Goal: Communication & Community: Answer question/provide support

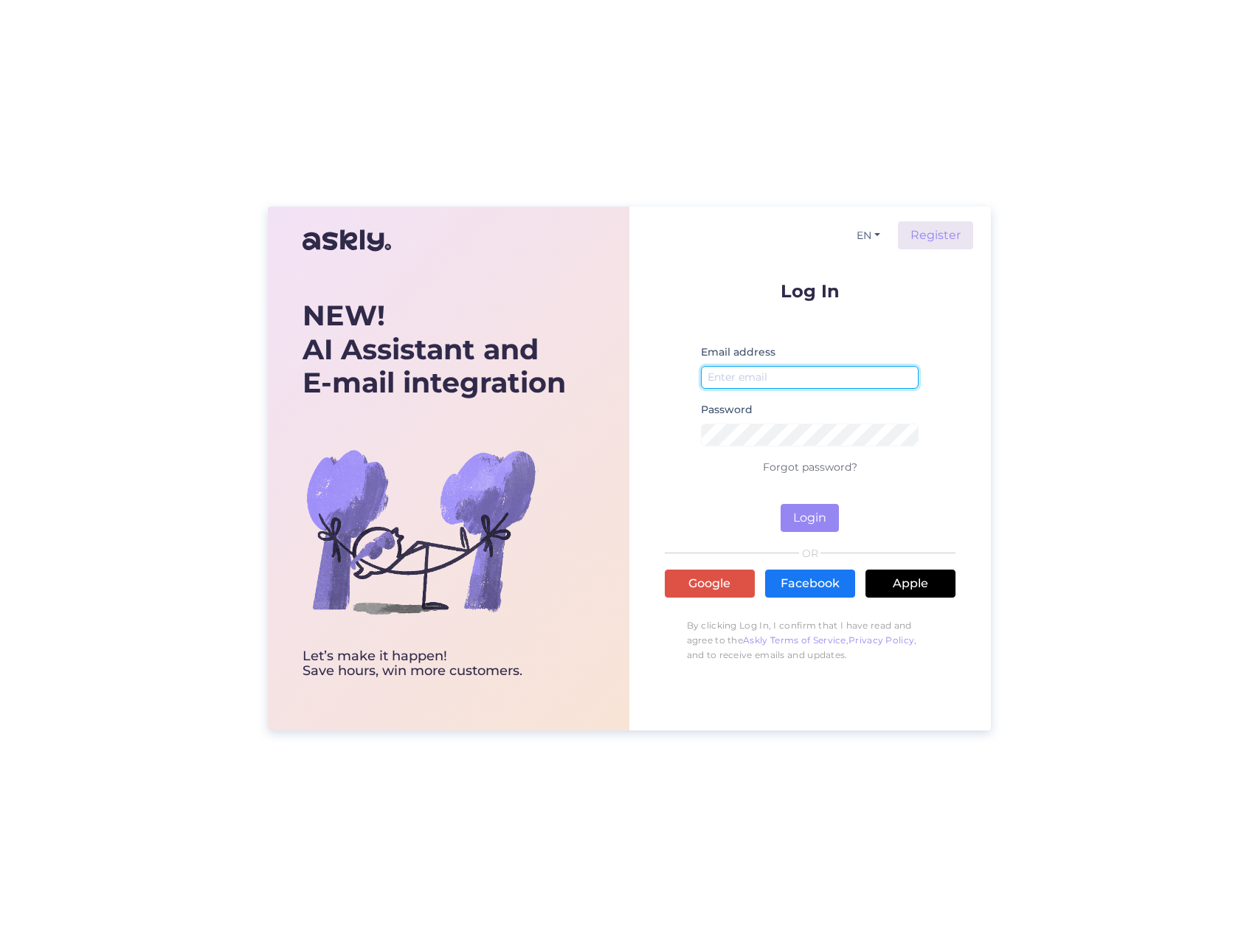
click at [772, 382] on input "email" at bounding box center [810, 377] width 218 height 23
click at [755, 374] on input "email" at bounding box center [810, 377] width 218 height 23
paste input "[EMAIL_ADDRESS][DOMAIN_NAME]"
type input "[EMAIL_ADDRESS][DOMAIN_NAME]"
click at [807, 520] on button "Login" at bounding box center [810, 518] width 58 height 28
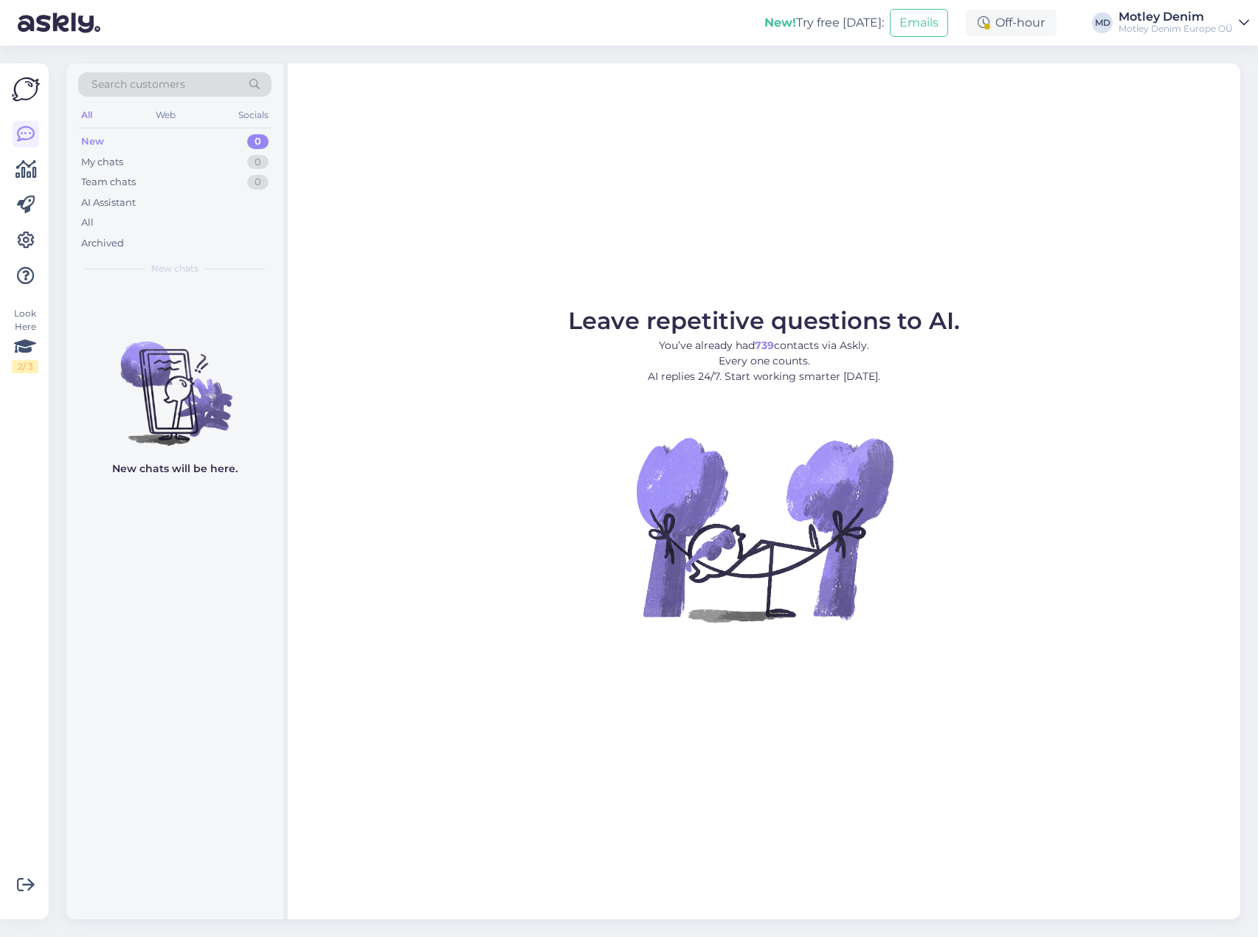
click at [134, 78] on span "Search customers" at bounding box center [139, 84] width 94 height 15
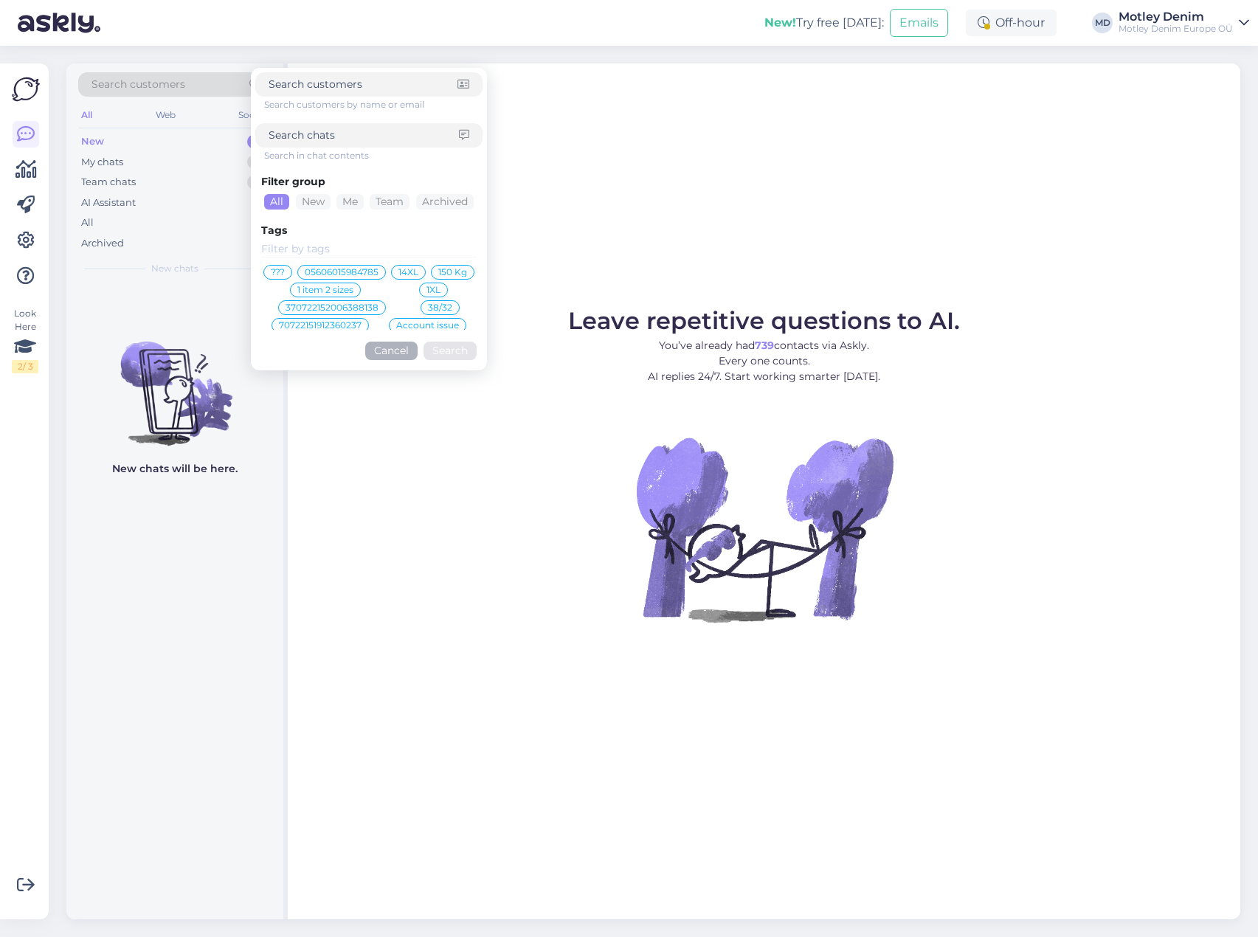
click at [308, 131] on input at bounding box center [364, 135] width 190 height 15
type input "product specialist"
click at [306, 252] on input at bounding box center [368, 249] width 215 height 16
drag, startPoint x: 367, startPoint y: 135, endPoint x: -41, endPoint y: 115, distance: 409.3
click at [0, 115] on html "New! Try free [DATE]: Emails Off-hour MD [PERSON_NAME] Denim [PERSON_NAME] Deni…" at bounding box center [629, 468] width 1258 height 937
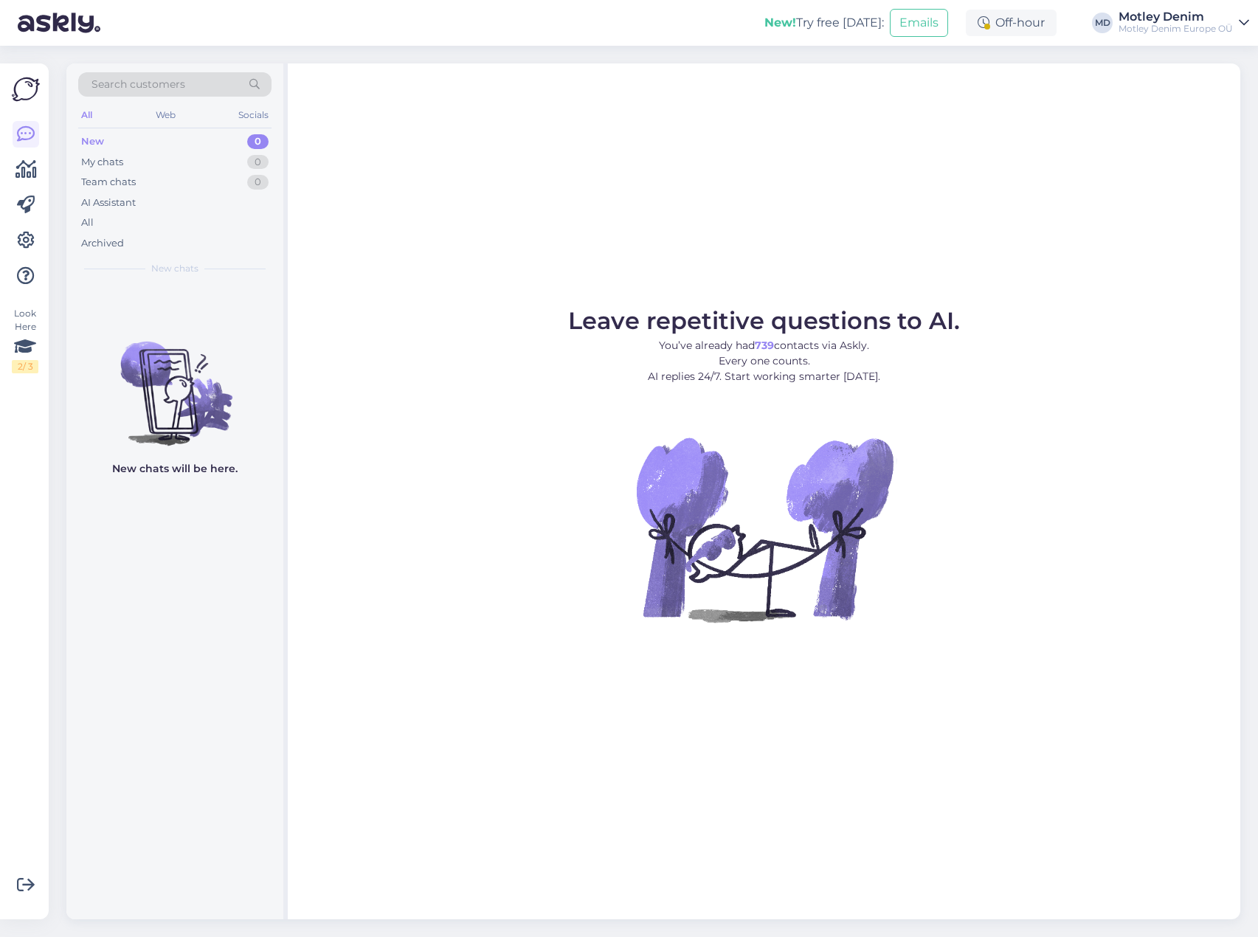
click at [154, 87] on span "Search customers" at bounding box center [139, 84] width 94 height 15
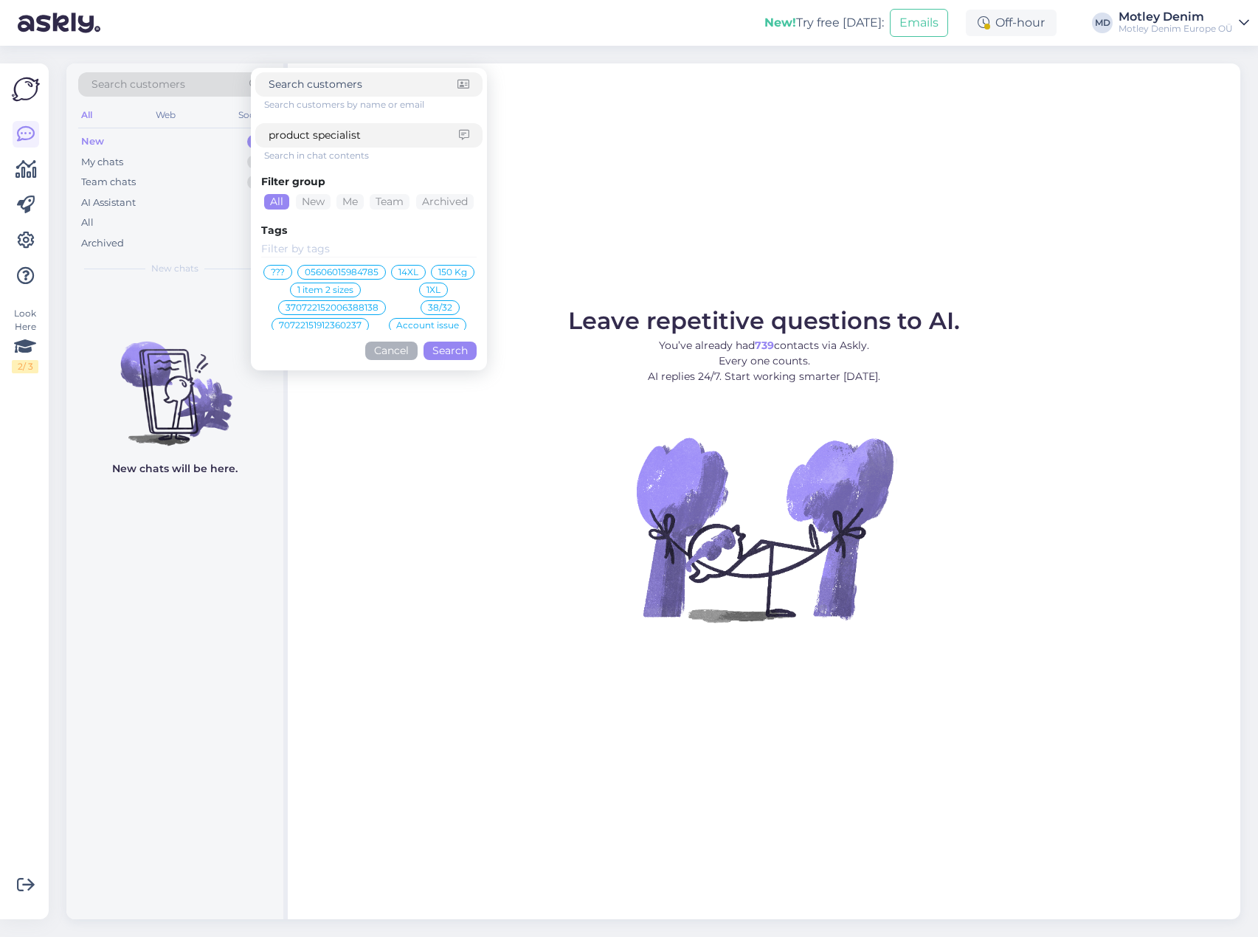
drag, startPoint x: 406, startPoint y: 141, endPoint x: -225, endPoint y: 31, distance: 640.4
click at [0, 31] on html "New! Try free [DATE]: Emails Off-hour MD [PERSON_NAME] Denim [PERSON_NAME] Deni…" at bounding box center [629, 468] width 1258 height 937
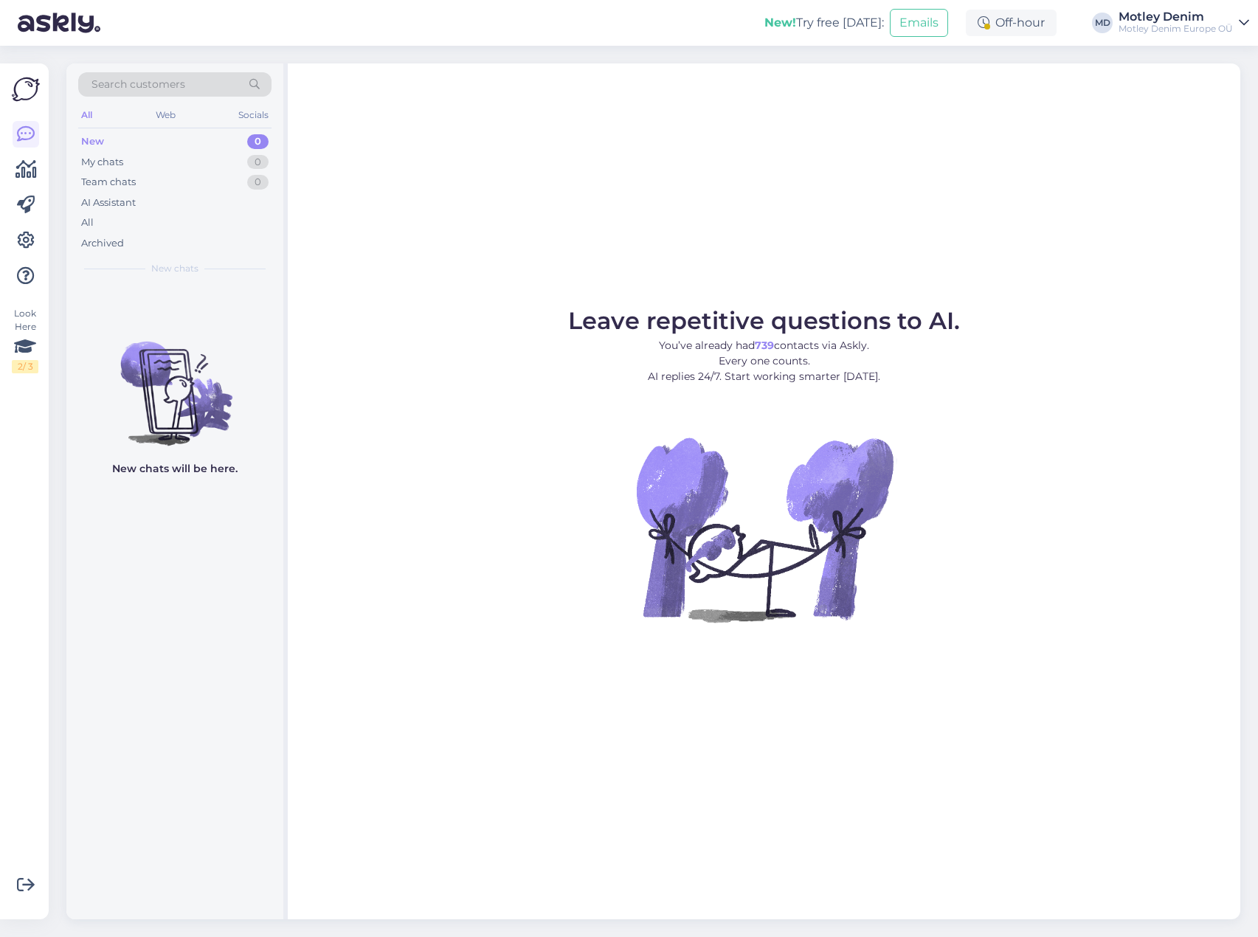
click at [194, 80] on div "Search customers" at bounding box center [174, 84] width 193 height 24
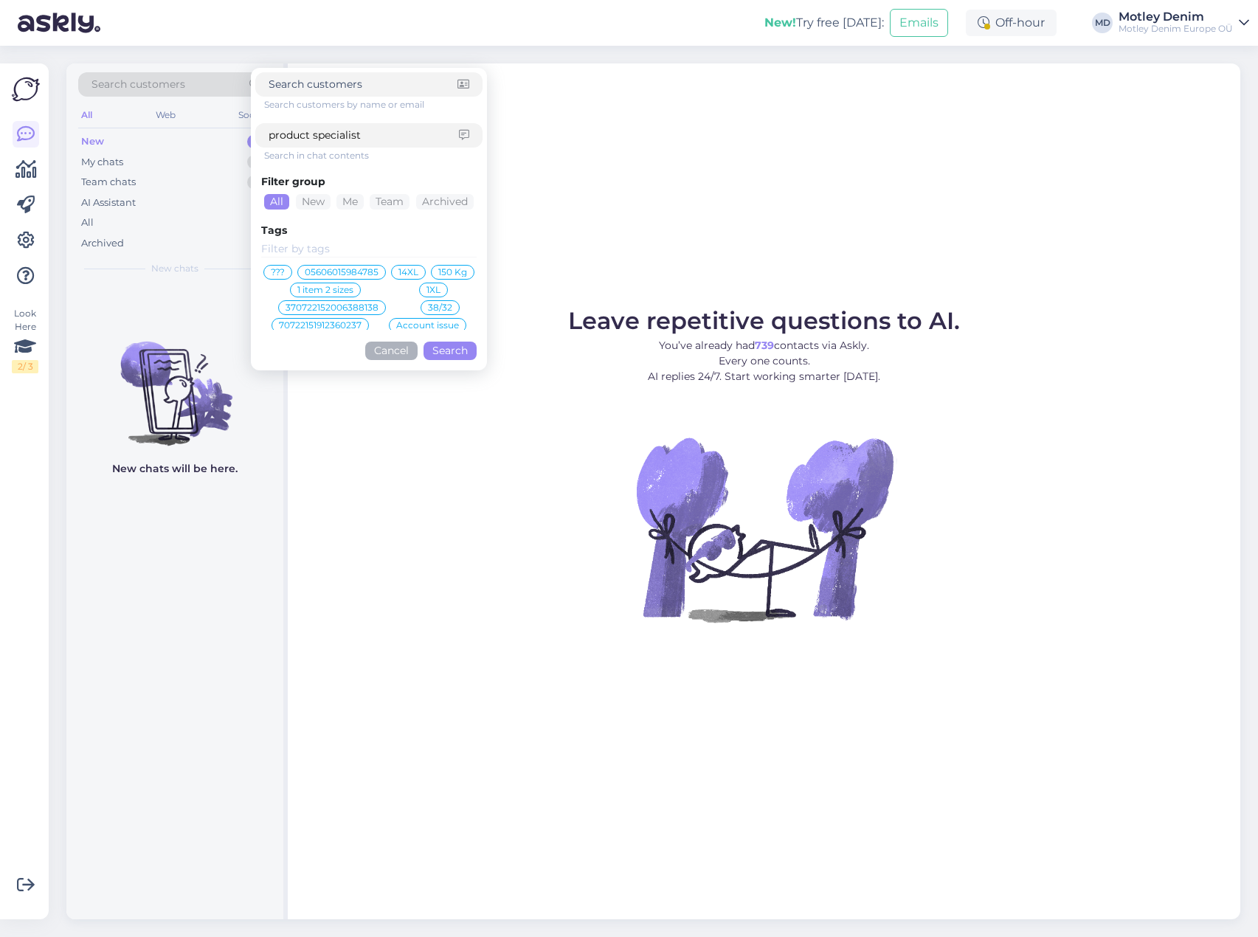
click at [328, 255] on input at bounding box center [368, 249] width 215 height 16
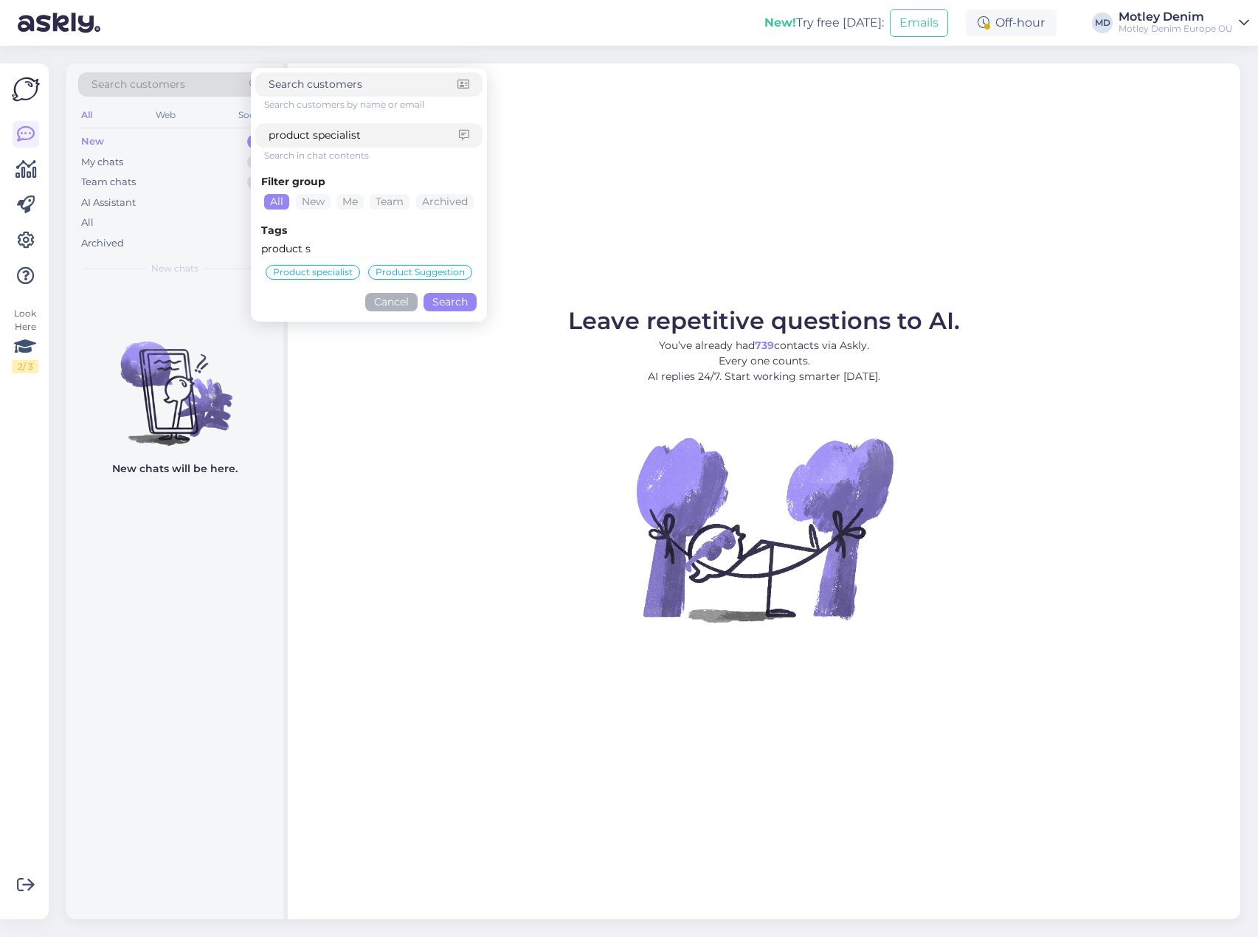
type input "product s"
click at [327, 269] on span "Product specialist" at bounding box center [313, 272] width 80 height 9
click at [455, 319] on button "Search" at bounding box center [450, 320] width 53 height 18
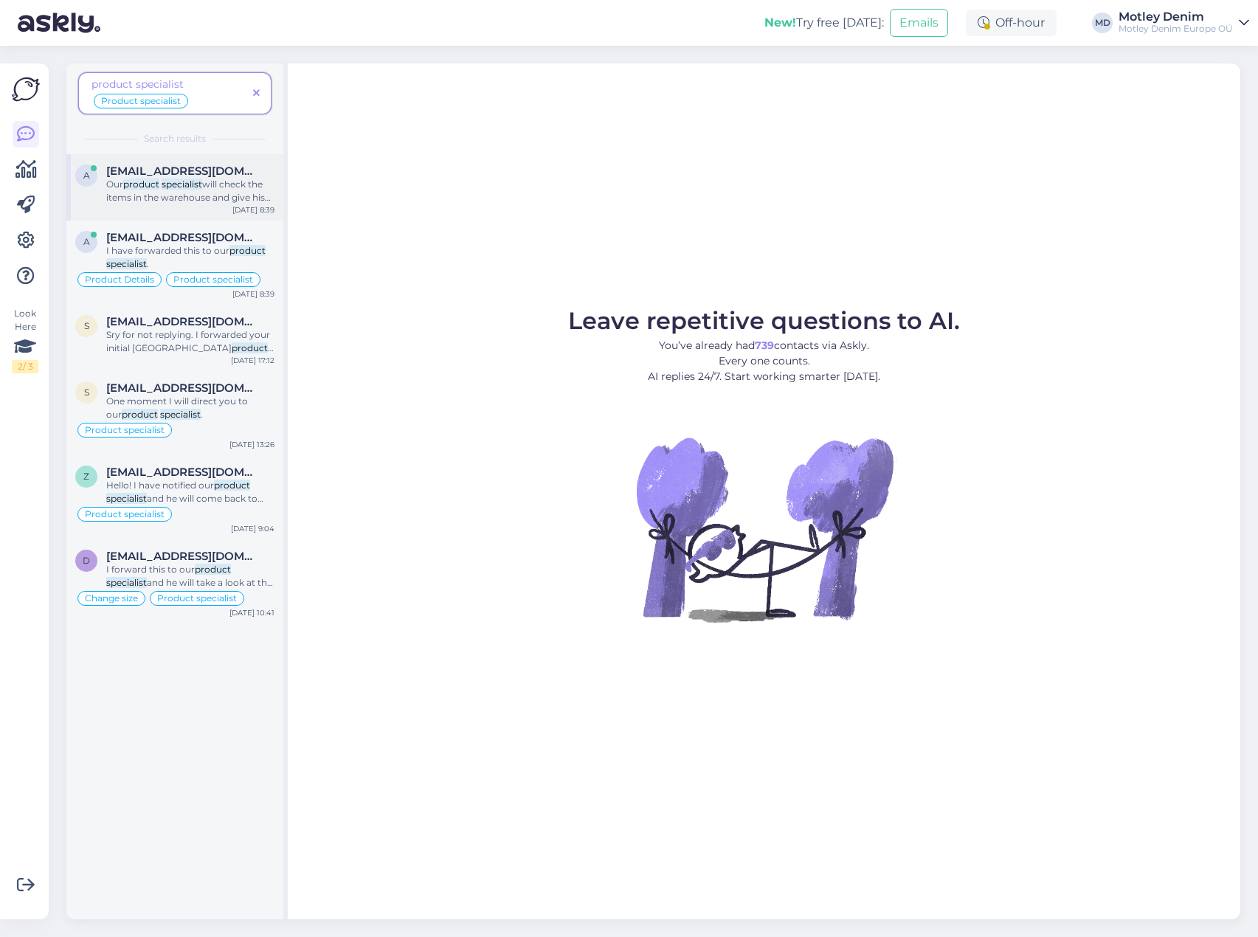
click at [202, 199] on span "will check the items in the warehouse and give his comment." at bounding box center [188, 198] width 165 height 38
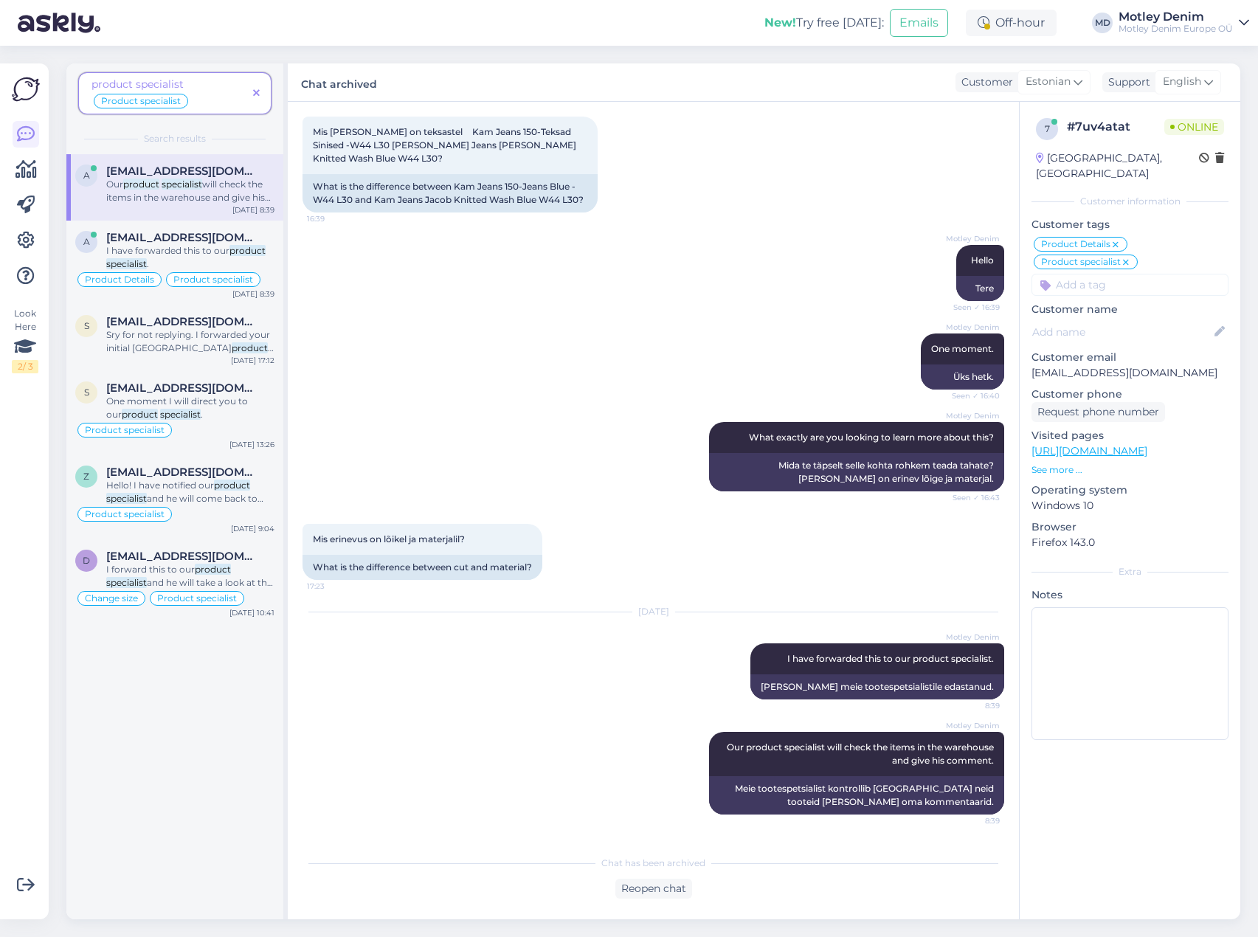
scroll to position [150, 0]
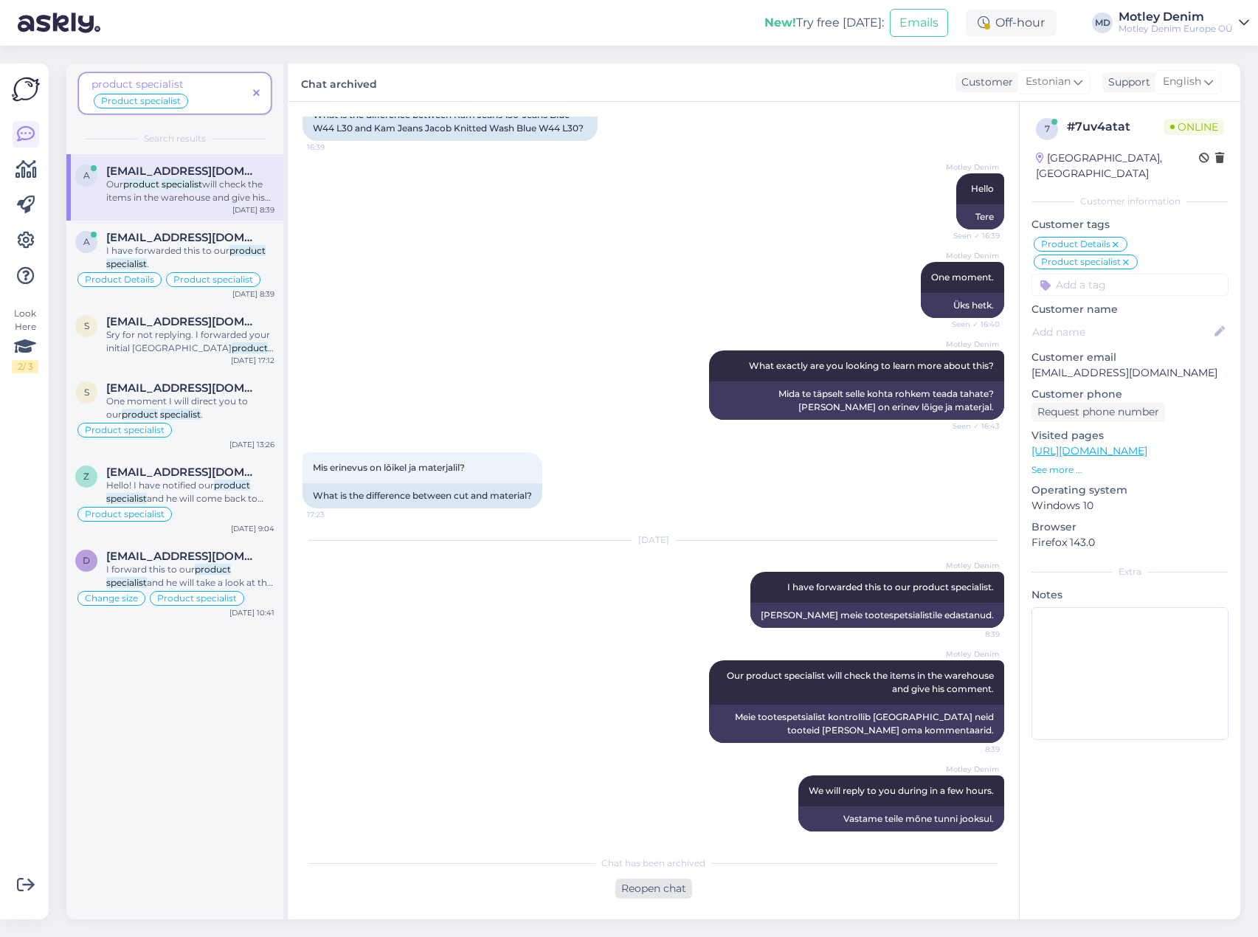
click at [663, 891] on div "Reopen chat" at bounding box center [653, 889] width 77 height 20
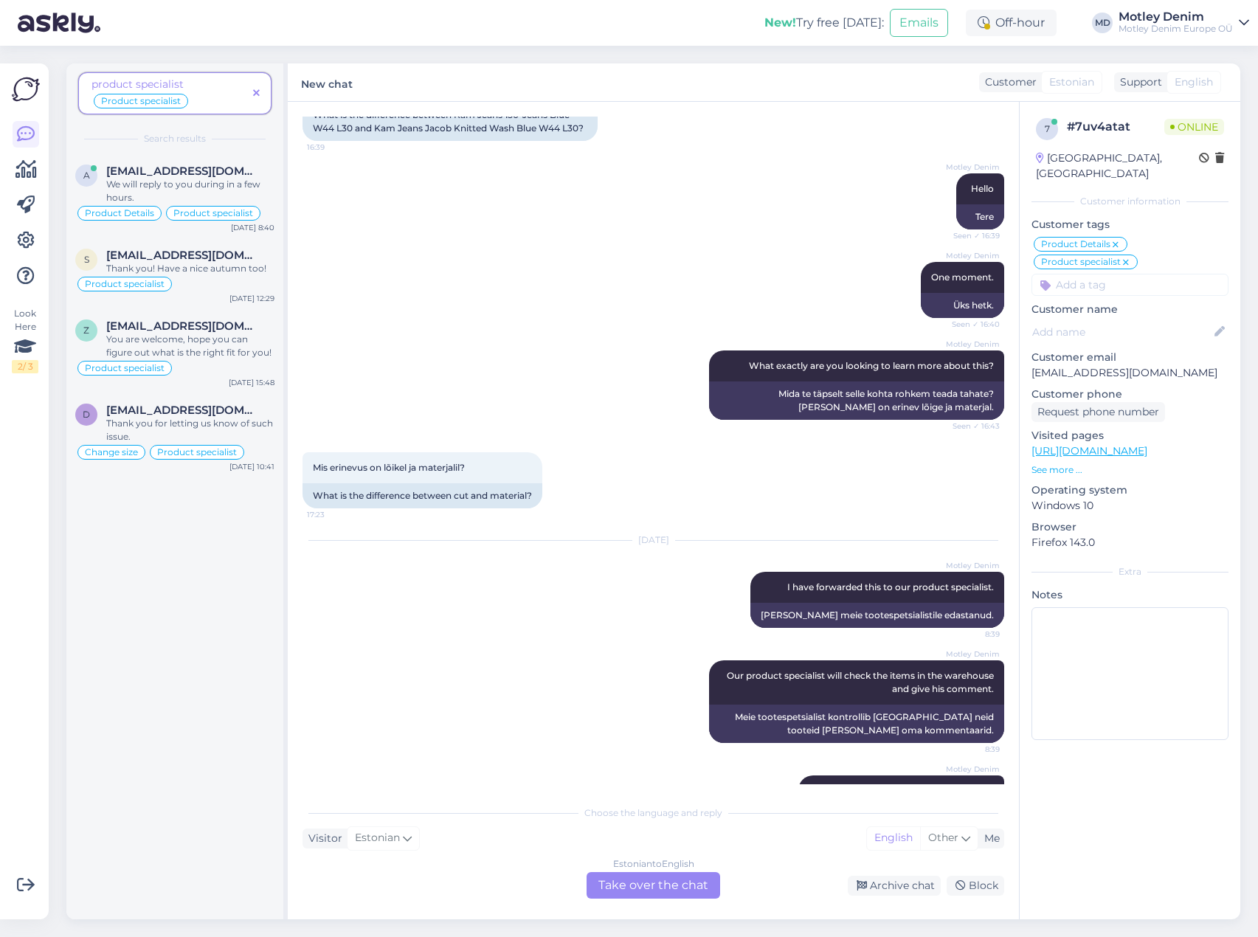
scroll to position [0, 0]
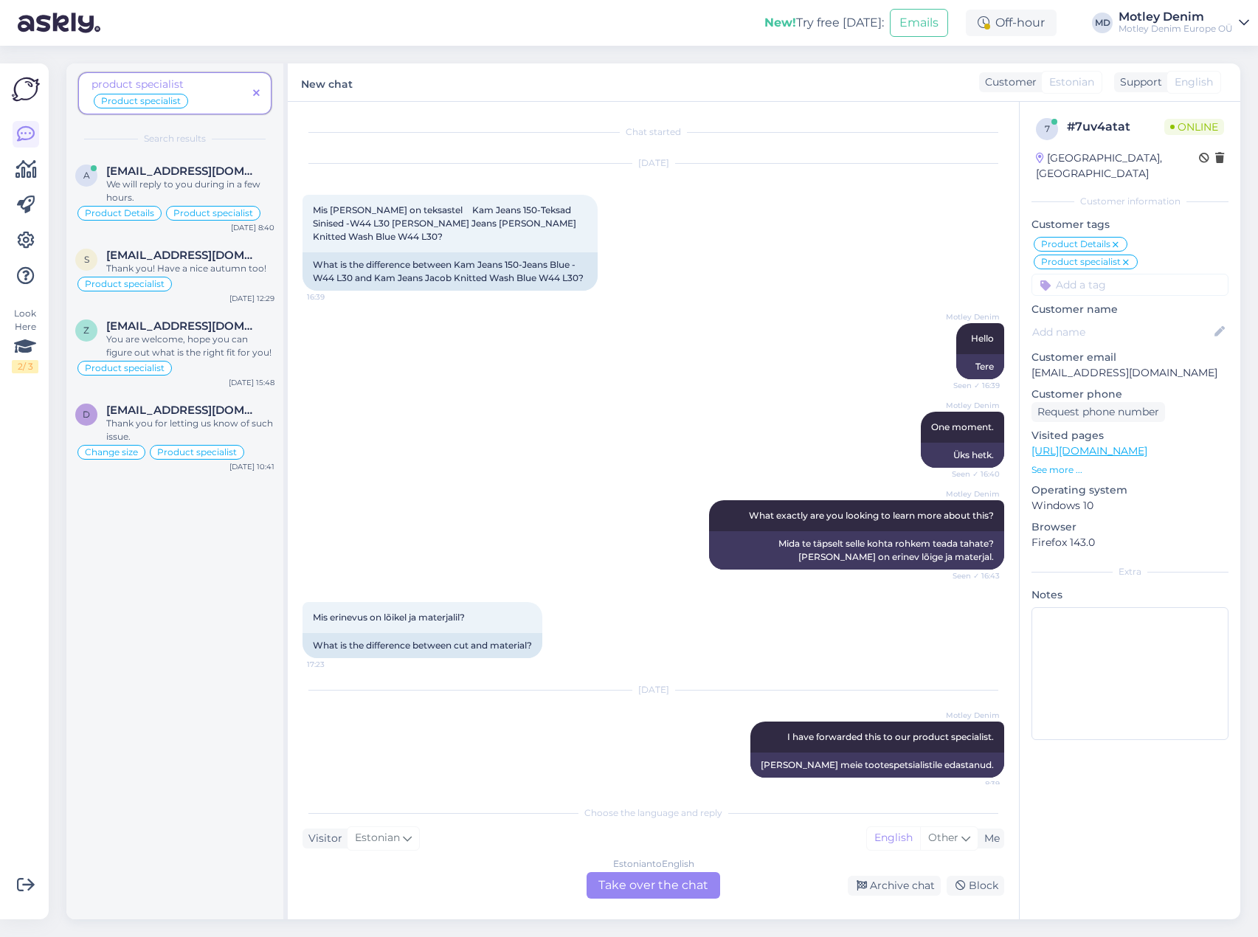
drag, startPoint x: 244, startPoint y: 973, endPoint x: 465, endPoint y: 310, distance: 698.7
click at [470, 311] on div "Motley Denim Hello Seen ✓ 16:39 Tere" at bounding box center [654, 351] width 702 height 89
drag, startPoint x: 429, startPoint y: 207, endPoint x: 351, endPoint y: 224, distance: 80.0
click at [351, 224] on span "Mis [PERSON_NAME] on teksastel Kam Jeans 150-Teksad Sinised -W44 L30 [PERSON_NA…" at bounding box center [446, 223] width 266 height 38
drag, startPoint x: 370, startPoint y: 217, endPoint x: 575, endPoint y: 224, distance: 204.5
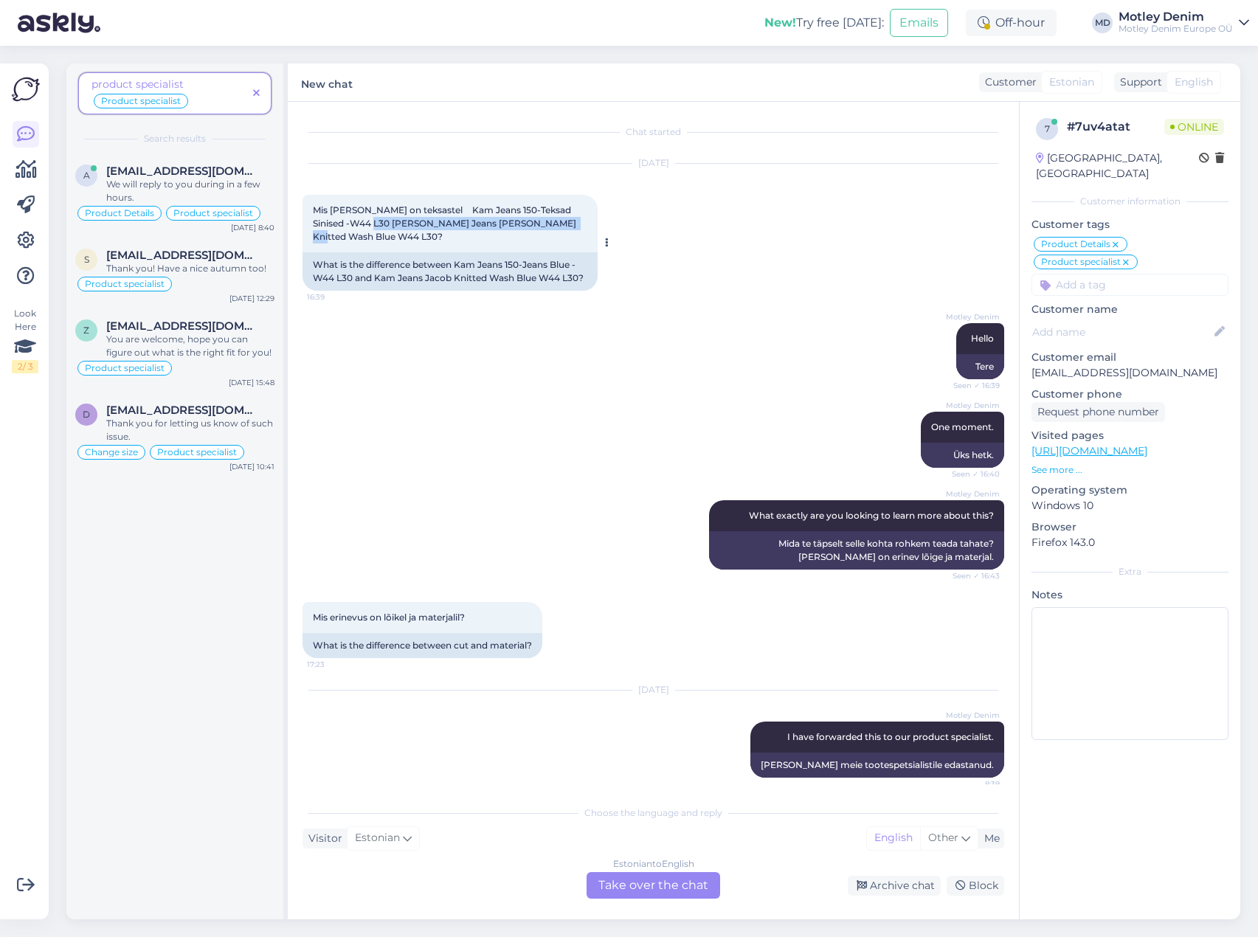
click at [576, 224] on div "Mis [PERSON_NAME] on teksastel Kam Jeans 150-Teksad Sinised -W44 L30 [PERSON_NA…" at bounding box center [450, 224] width 295 height 58
copy span "Kam [PERSON_NAME] Knitted Wash Blue W44 L30"
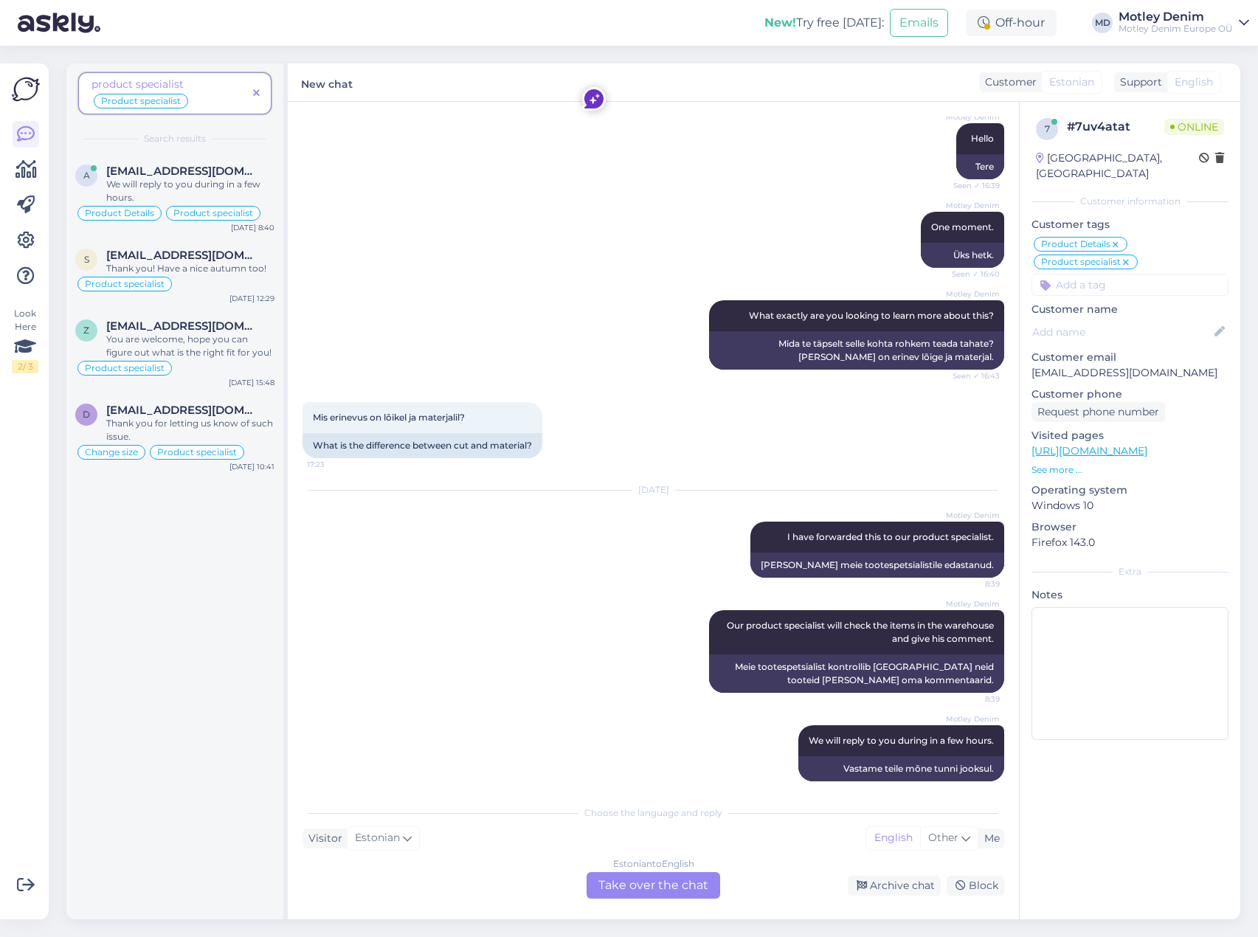
click at [625, 891] on div "Estonian to English Take over the chat" at bounding box center [654, 885] width 134 height 27
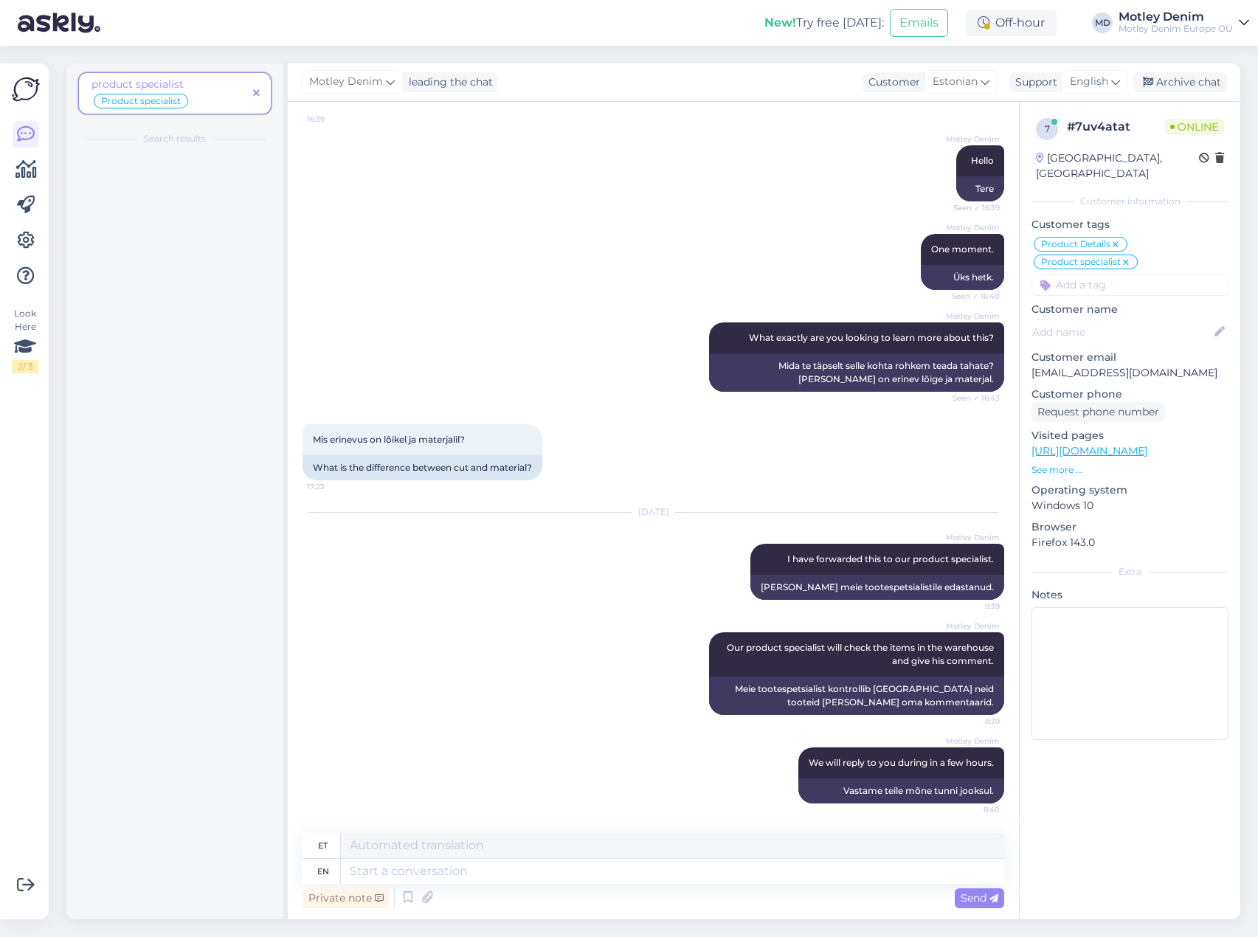
scroll to position [165, 0]
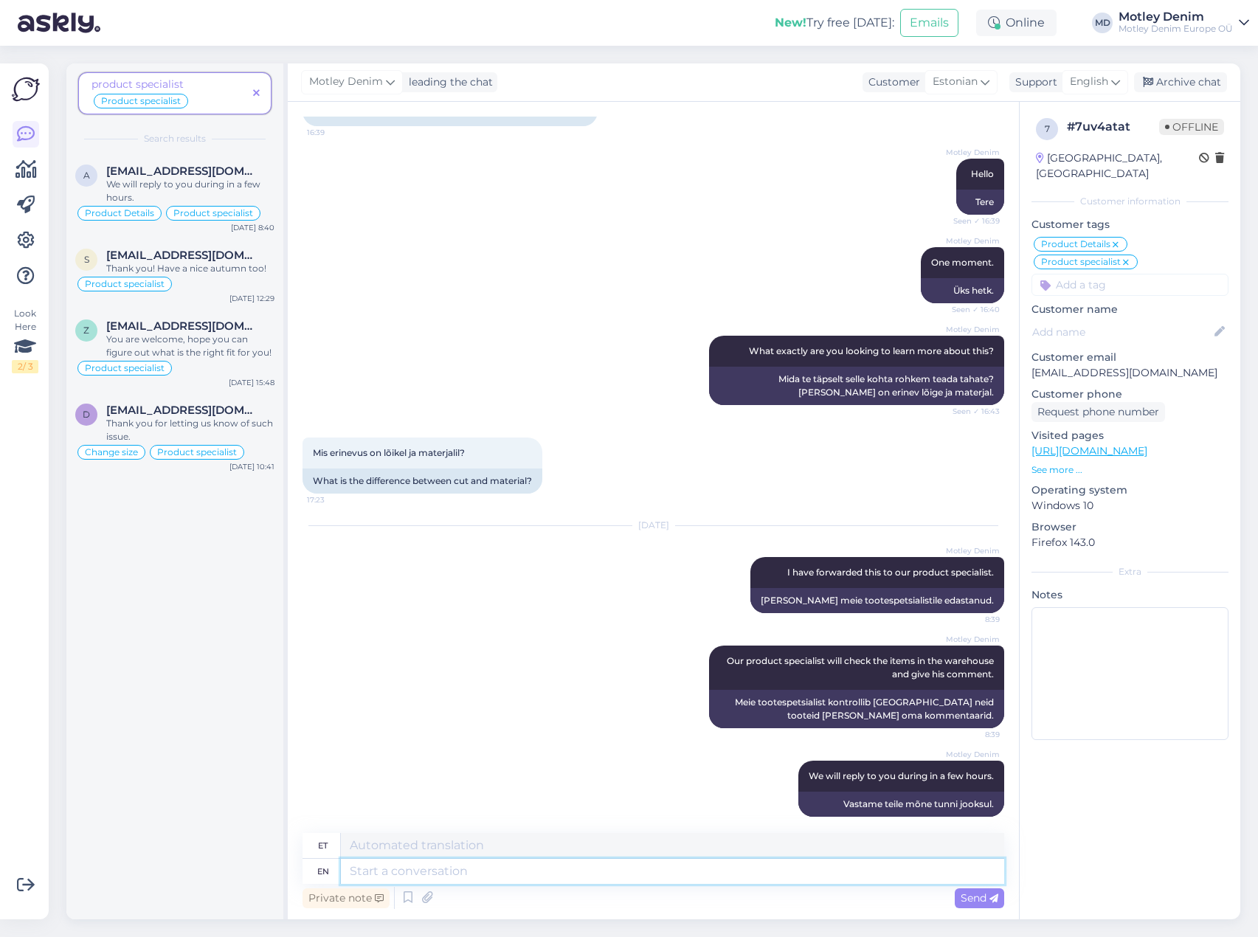
click at [485, 877] on textarea at bounding box center [672, 871] width 663 height 25
click at [446, 849] on textarea at bounding box center [672, 845] width 663 height 25
type textarea "T"
click at [505, 869] on textarea at bounding box center [672, 871] width 663 height 25
type textarea "Hey"
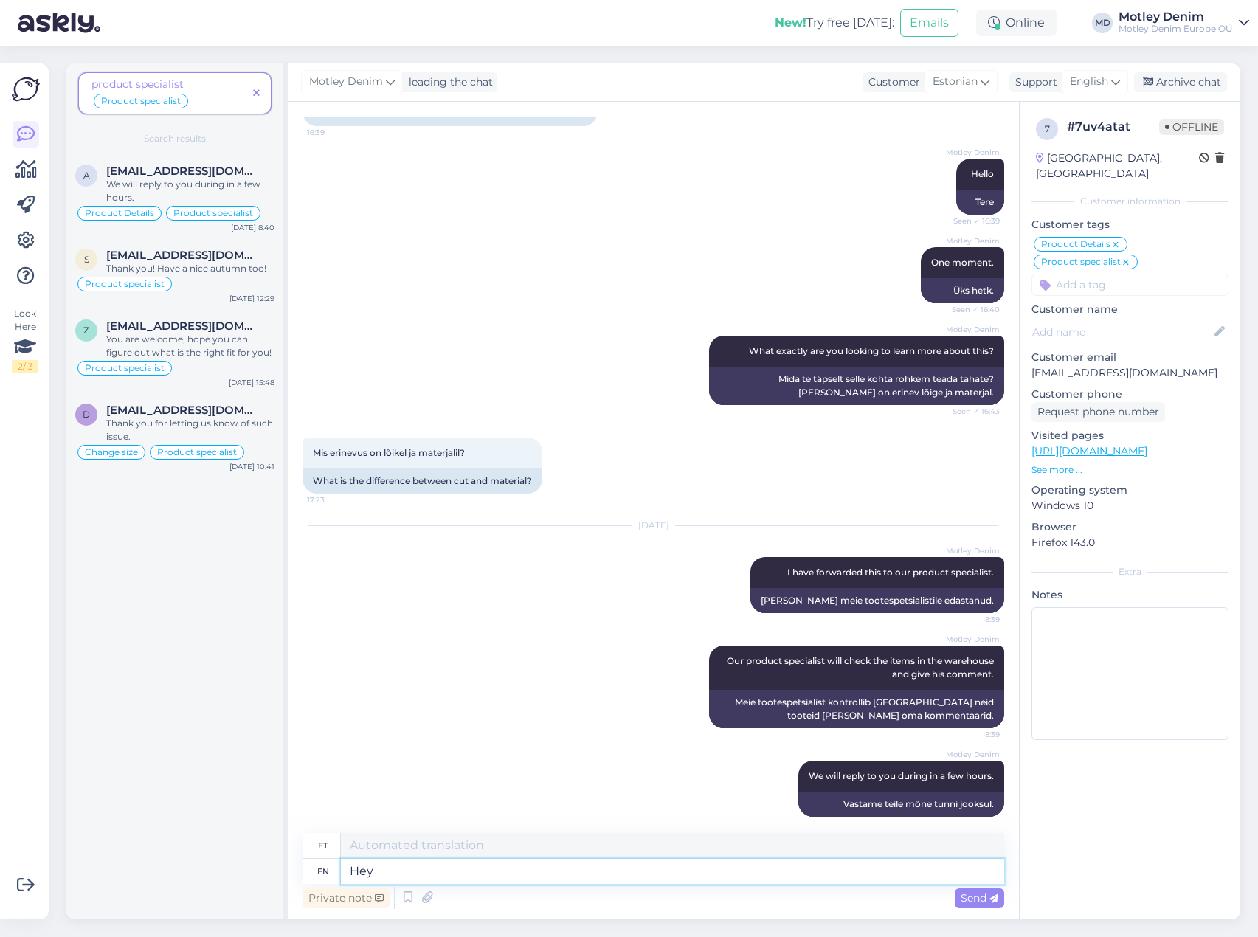
type textarea "Hei"
type textarea "Hey,"
type textarea "Hei,"
type textarea "Hey, th"
type textarea "Hei, th"
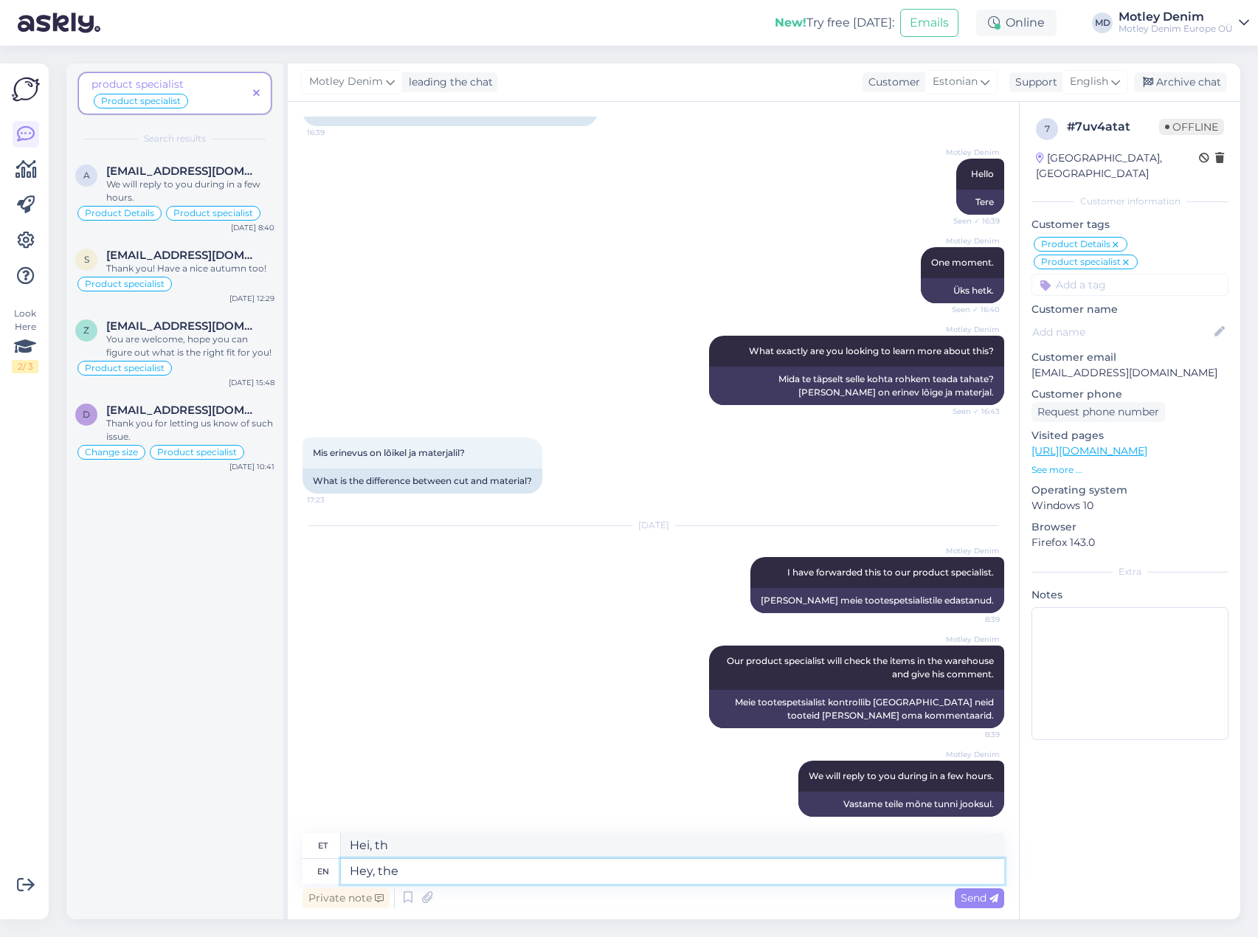
type textarea "Hey, the"
type textarea "Hei, see"
type textarea "Hey, the cu"
type textarea "Hei, c"
type textarea "Hey, the cut i"
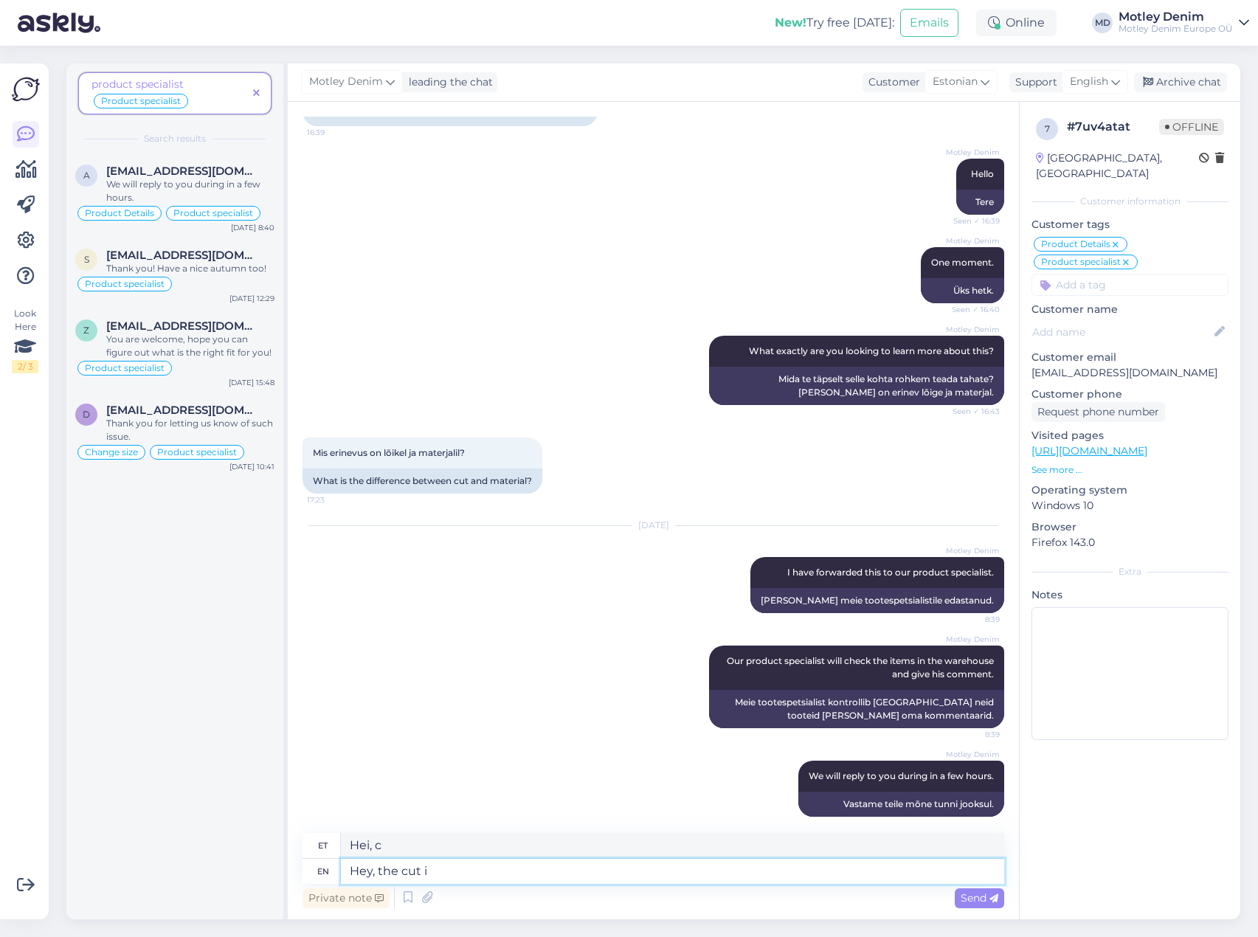
type textarea "Hei, lõige"
type textarea "Hey, the cut is t"
type textarea "Kuule, lõige on"
type textarea "Hey, the cut is the s"
type textarea "Hei, lõige on see"
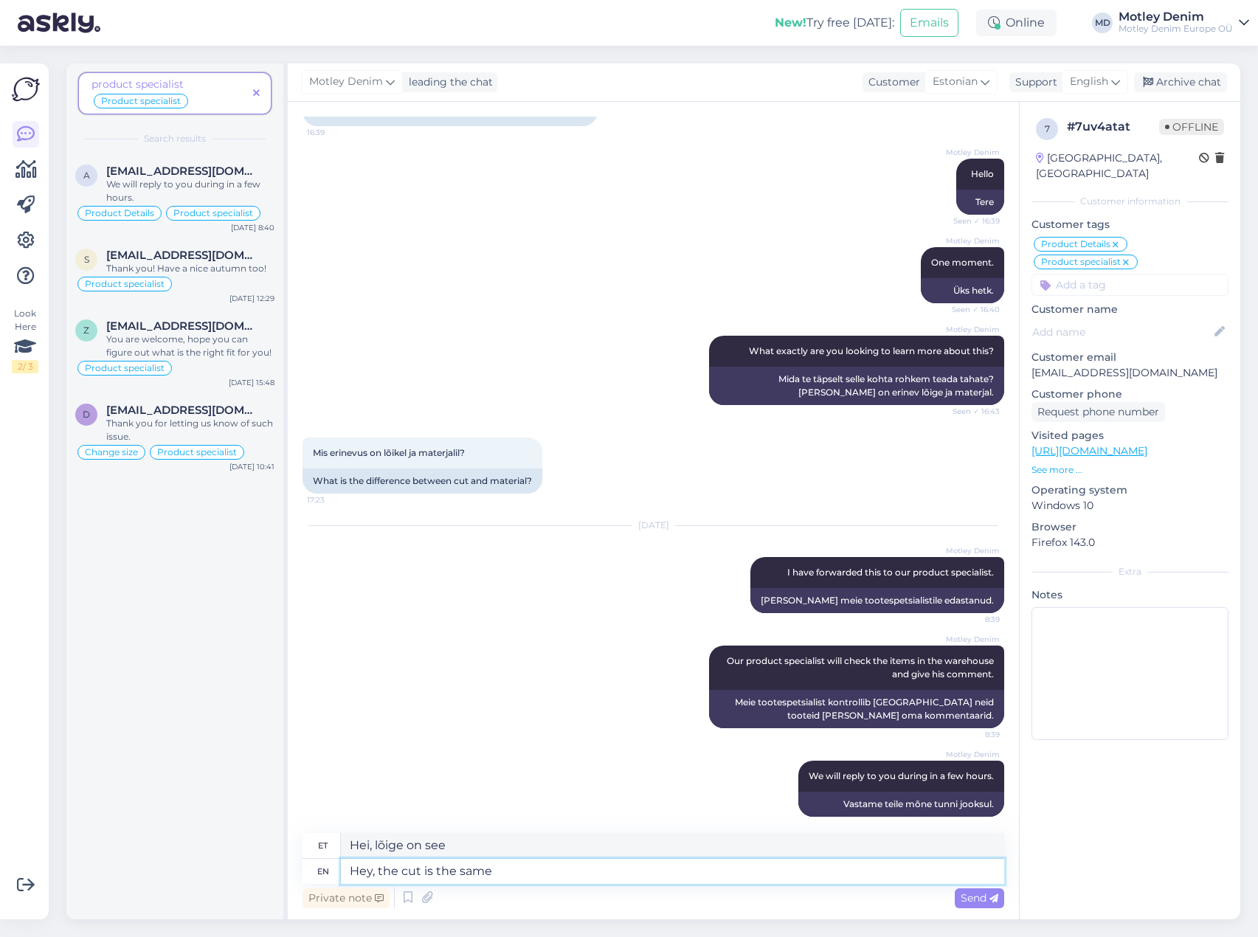
type textarea "Hey, the cut is the same"
type textarea "Kuule, lõige on sama"
type textarea "Hey, the cut is the same for th"
type textarea "Kuule, lõige on sama ka"
type textarea "Hey, the cut is the same for the"
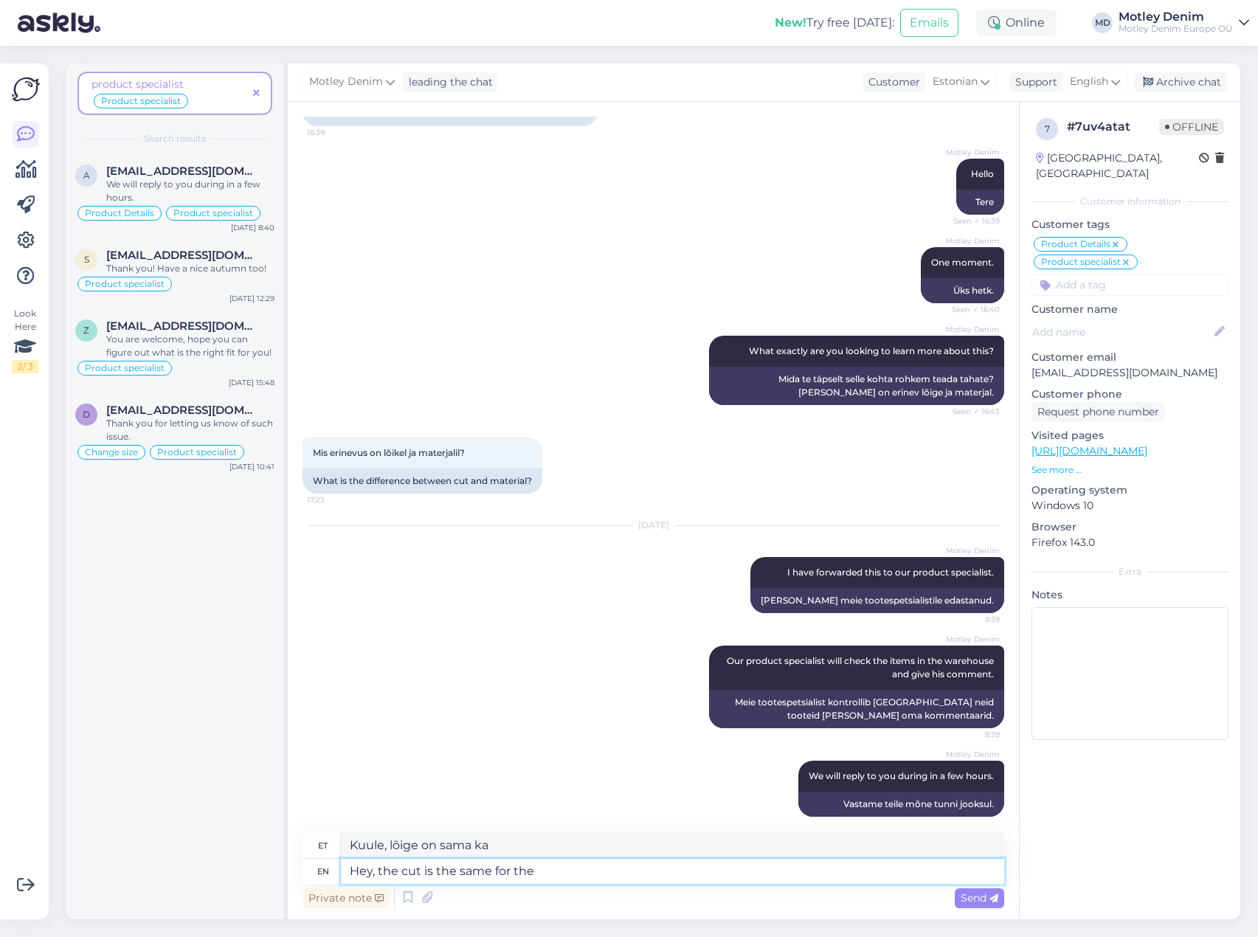
type textarea "Kuule, lõige on sellel sama"
type textarea "Hey, the cut is the same for the t"
type textarea "Kuule, lõige on [PERSON_NAME]."
type textarea "Hey, the cut is the same for the two"
type textarea "Kuule, lõige on mõlemal sama"
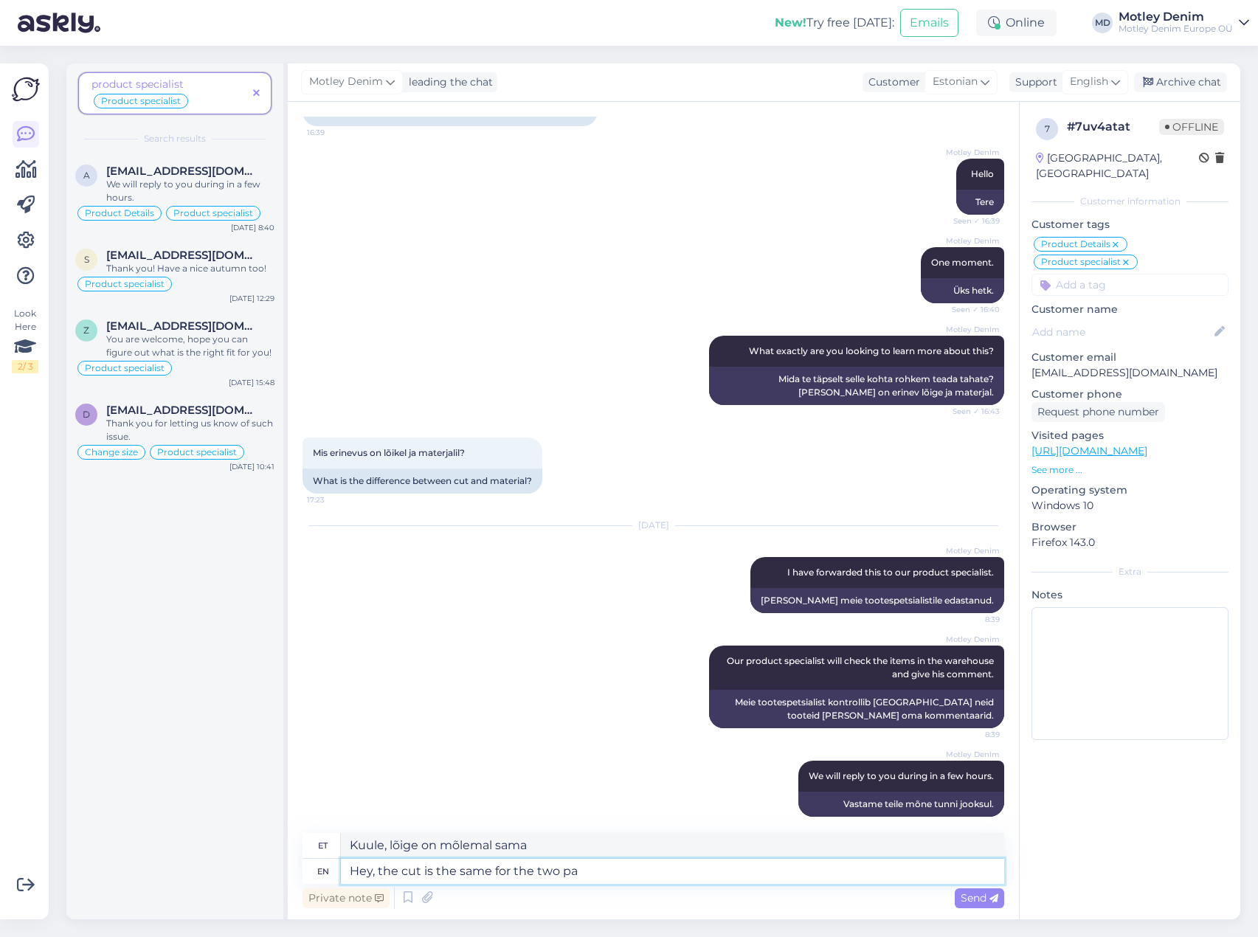
type textarea "Hey, the cut is the same for the two pan"
type textarea "Kuule, lõige on kahe panni puhul sama"
type textarea "Hey, the cut is the same for the two"
type textarea "Kuule, lõige on mõlemal sama"
type textarea "Hey, the cut is the same for the two jeans"
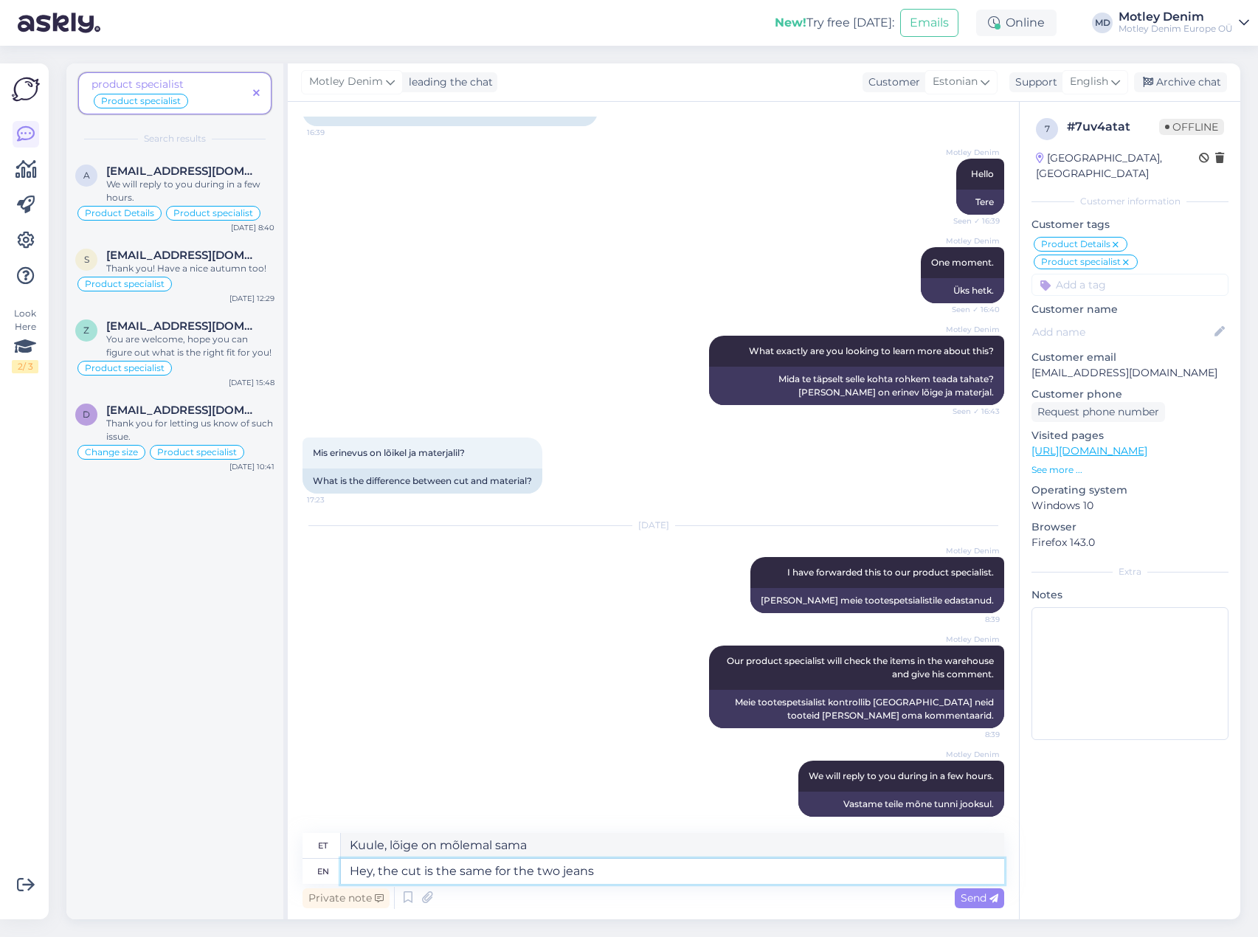
type textarea "Kuule, lõige on kahel teksapüksil sama"
type textarea "Hey, the cut is the same for the two jeans."
type textarea "Kuule, lõige on kahel teksapüksil sama."
type textarea "Hey, the cut is the same for the two jeans. Difference"
type textarea "Kuule, lõige on kahel teksapüksil sama. [GEOGRAPHIC_DATA]"
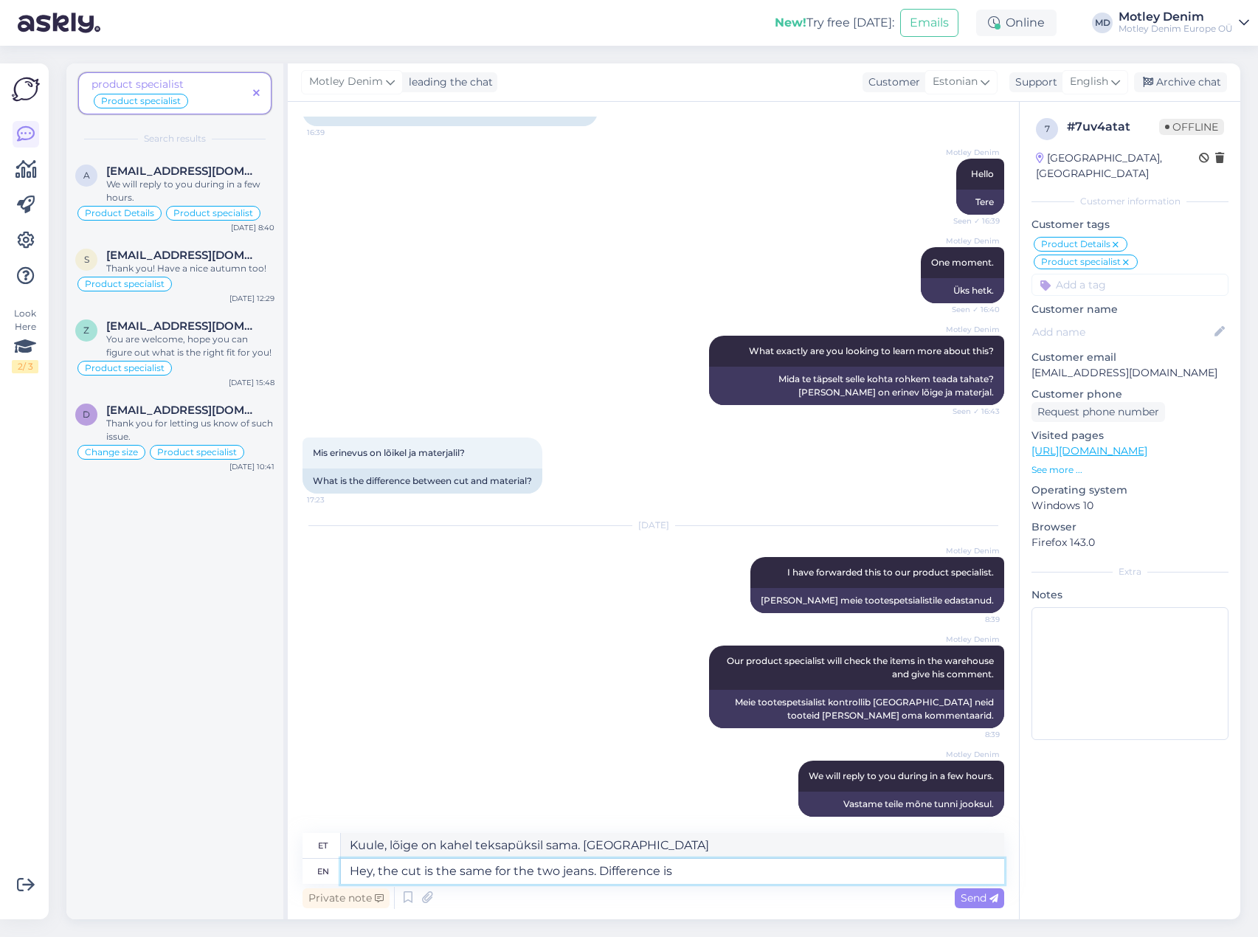
type textarea "Hey, the cut is the same for the two jeans. Difference is i"
type textarea "Kuule, lõige on kahel teksapüksil sama. Erinevus on selles, et"
type textarea "Hey, the cut is the same for the two jeans. Difference is in t"
type textarea "Kuule, lõige on kahel teksapüksil sama. Erinevus seisneb selles, et"
type textarea "Hey, the cut is the same for the two jeans. Difference is in the material"
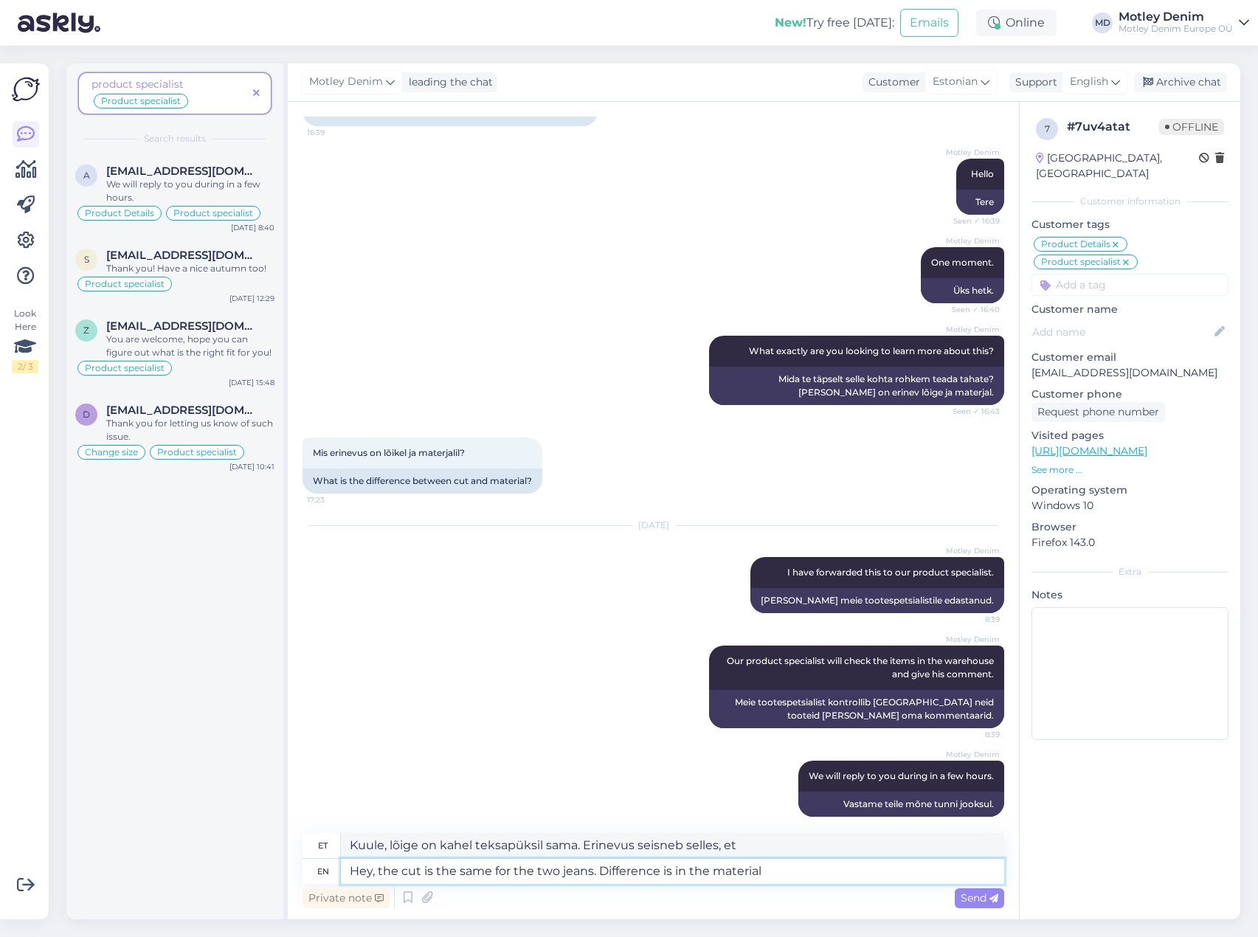
type textarea "Kuule, lõige on kahel teksapüksel sama. Erinevus on materjalis."
type textarea "Hey, the cut is the same for the two jeans. Difference is in the material, Ka"
type textarea "Kuule, lõige on kahel teksapüksil sama. Erinevus on materjalis, K."
type textarea "Hey, the cut is the same for the two jeans. Difference is in the material, Kam"
type textarea "Kuule, lõige on kahel teksapüksel sama. Erinevus on materjalis, Kam."
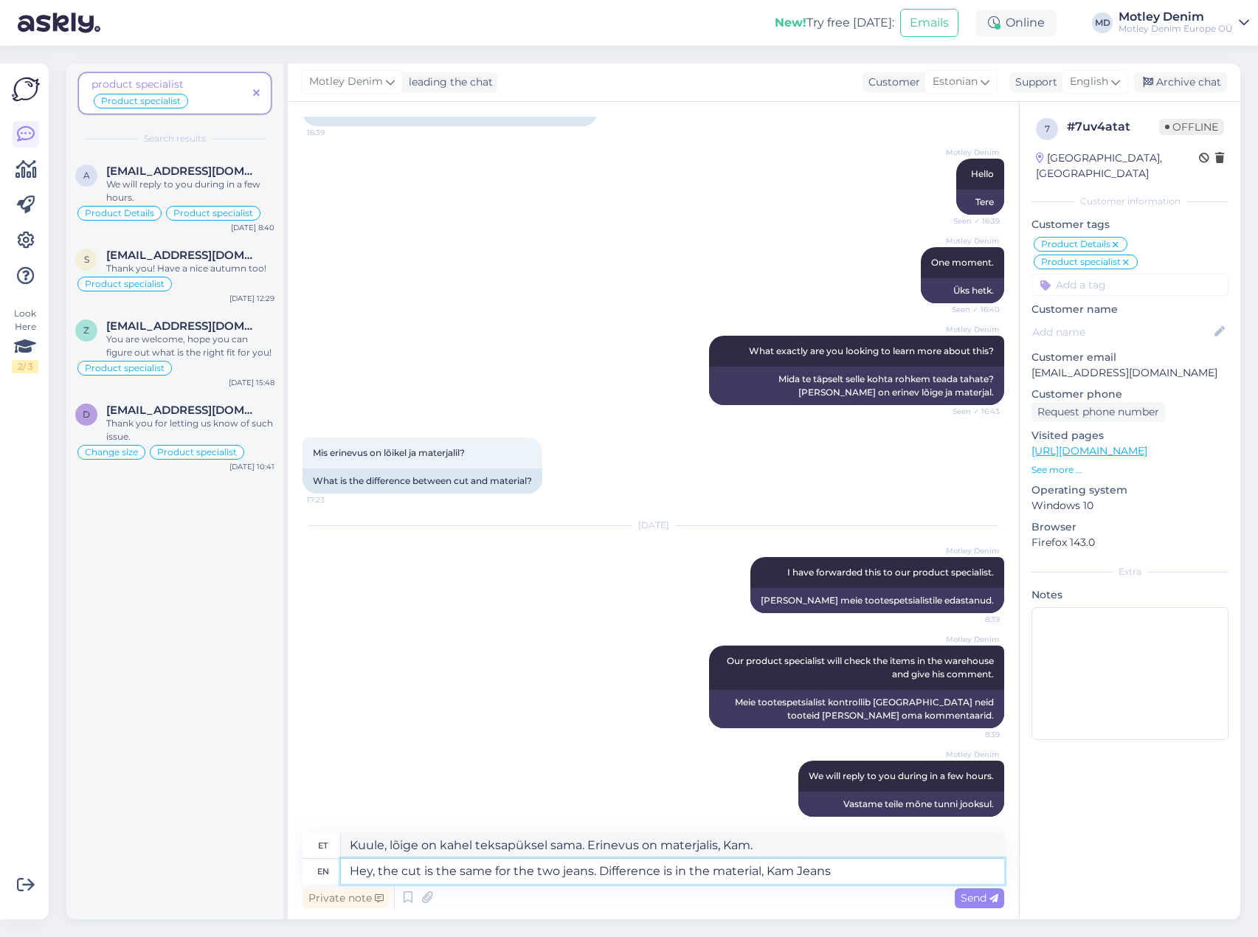
type textarea "Hey, the cut is the same for the two jeans. Difference is in the material, Kam …"
type textarea "Kuule, lõige on kahel teksapüksil sama. Erinevus on materjalis, Kam Jeans."
type textarea "Hey, the cut is the same for the two jeans. Difference is in the material, Kam …"
type textarea "Kuule, lõige on kahel teksapüksil sama. Erinevus on materjalis, Kam Jeans 50."
type textarea "Hey, the cut is the same for the two jeans. Difference is in the material, Kam …"
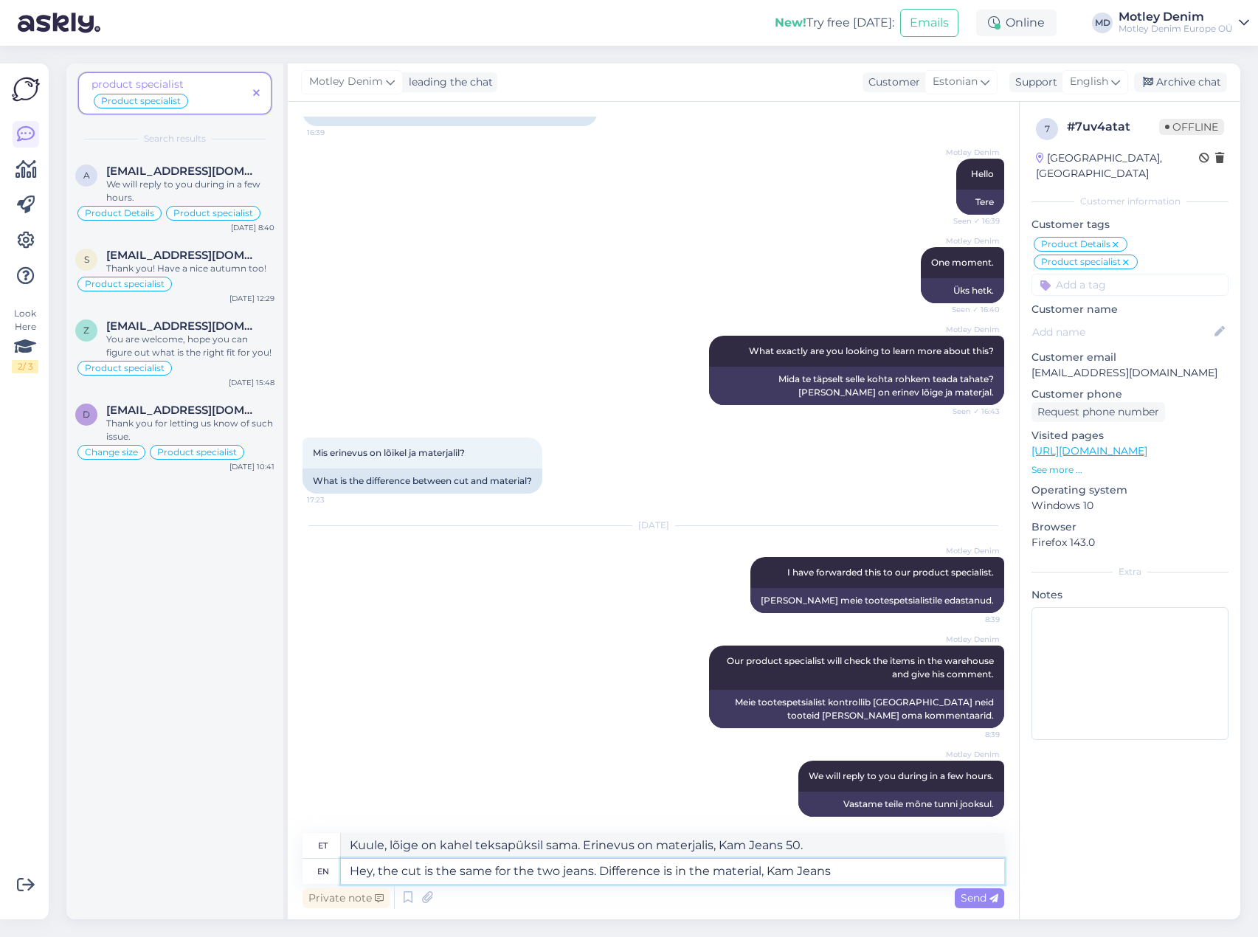
type textarea "Kuule, lõige on kahel teksapüksil sama. Erinevus on materjalis, Kam Jeans."
type textarea "Hey, the cut is the same for the two jeans. Difference is in the material, Kam …"
type textarea "Kuule, lõige on kahel teksapüksil sama. Erinevus on materjalis, Kam Jeans 150."
type textarea "Hey, the cut is the same for the two jeans. Difference is in the material, Kam …"
type textarea "Kuule, lõige on kahel teksapüksel sama. Erinevus on materjalis, Kam Jeans 150 T…"
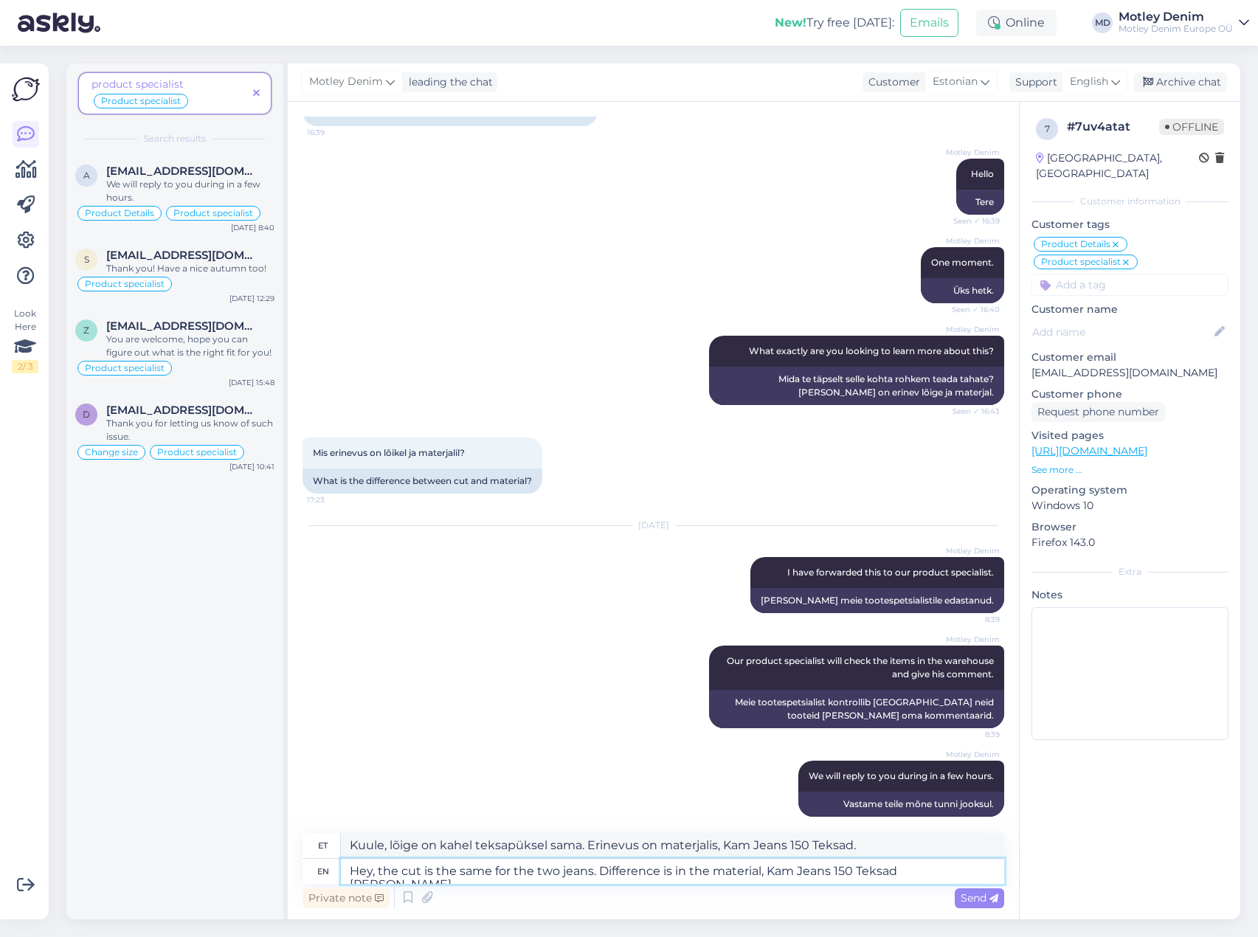
type textarea "Hey, the cut is the same for the two jeans. Difference is in the material, Kam …"
type textarea "Kuule, lõige on kahel teksapüksil sama. Erinevus on materjalis, Kam Jeans 150 T…"
type textarea "Hey, the cut is the same for the two jeans. Difference is in the material, Kam …"
type textarea "Kuule, lõige on kahel teksapüksil sama. Erinevus on materjalis, Kam Jeans 150 T…"
type textarea "Hey, the cut is the same for the two jeans. Difference is in the material, Kam …"
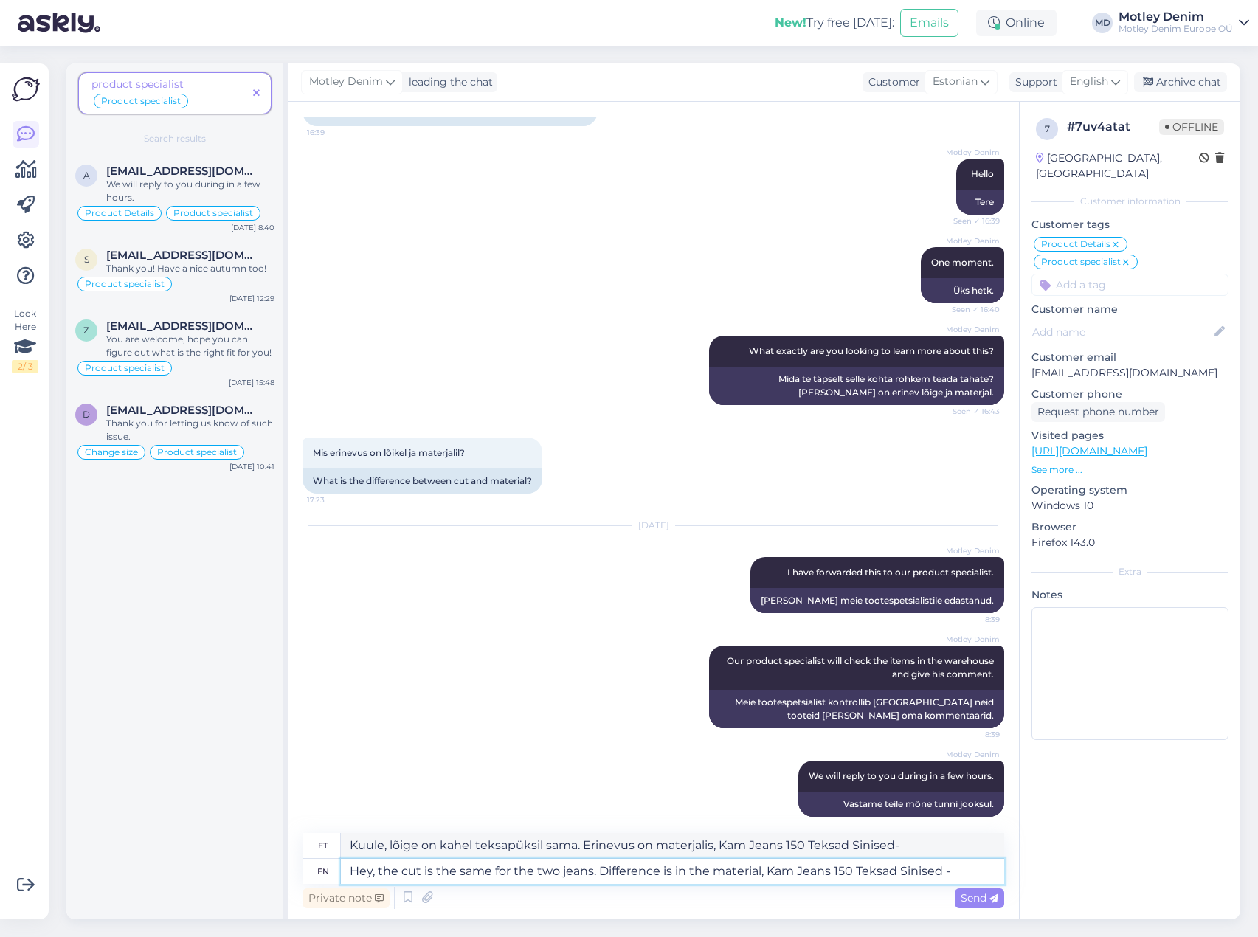
type textarea "Kuule, lõige on kahel teksapüksil sama. Erinevus on materjalis, Kam Jeans 150 T…"
type textarea "Hey, the cut is the same for the two jeans. Difference is in the material, Kam …"
type textarea "Kuule, lõige on kahel teksapüksil sama. Erinevus on materjalis, Kam Jeans 150 T…"
type textarea "Hey, the cut is the same for the two jeans. Difference is in the material, Kam …"
type textarea "Kuule, lõige on kahel teksapüksil sama. Erinevus on materjalis, Kam Jeans 150 T…"
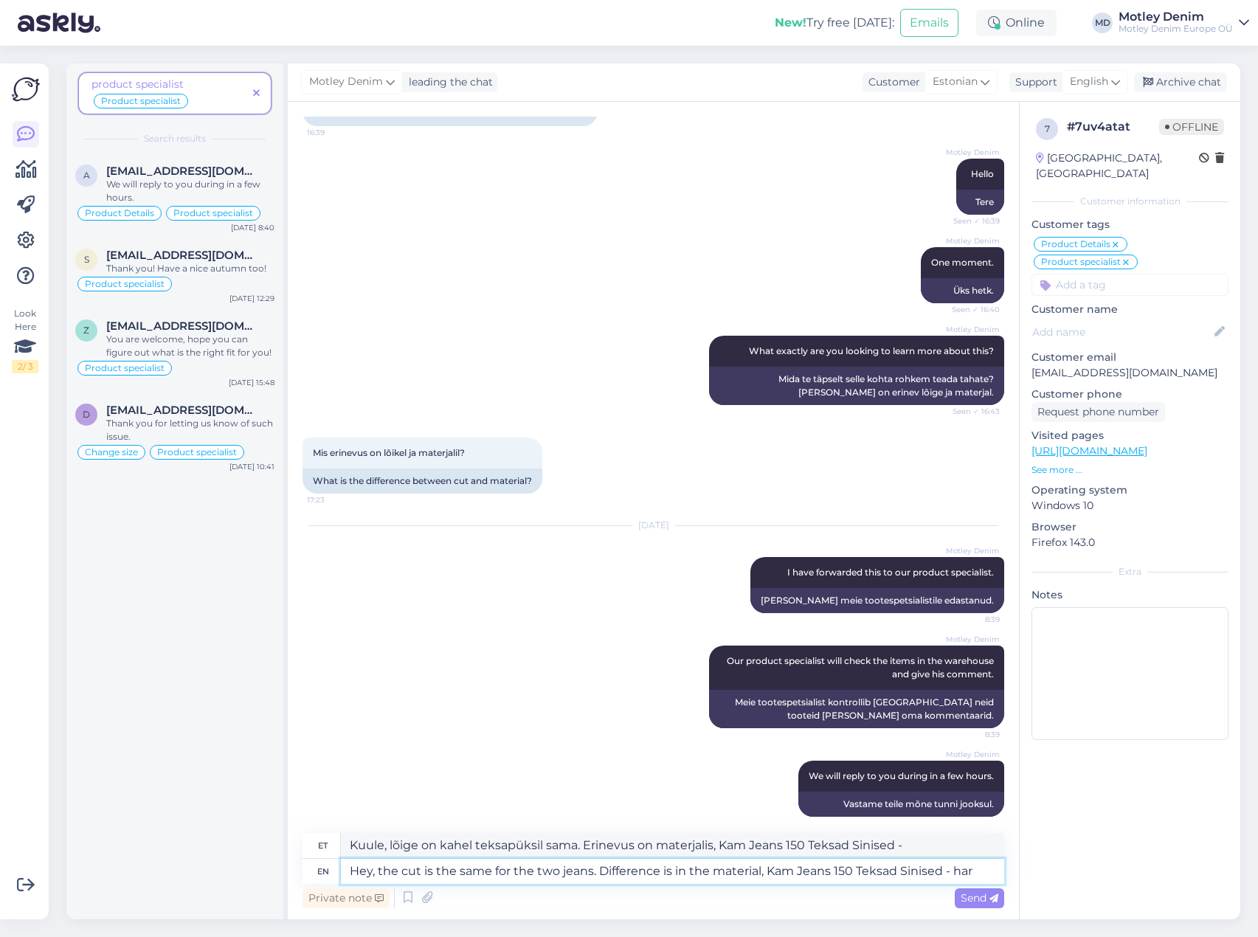
type textarea "Hey, the cut is the same for the two jeans. Difference is in the material, Kam …"
type textarea "Kuule, lõige on kahel teksapüksil sama. Erinevus on materjalis, Kam Jeans 150 T…"
type textarea "Hey, the cut is the same for the two jeans. Difference is in the material, Kam …"
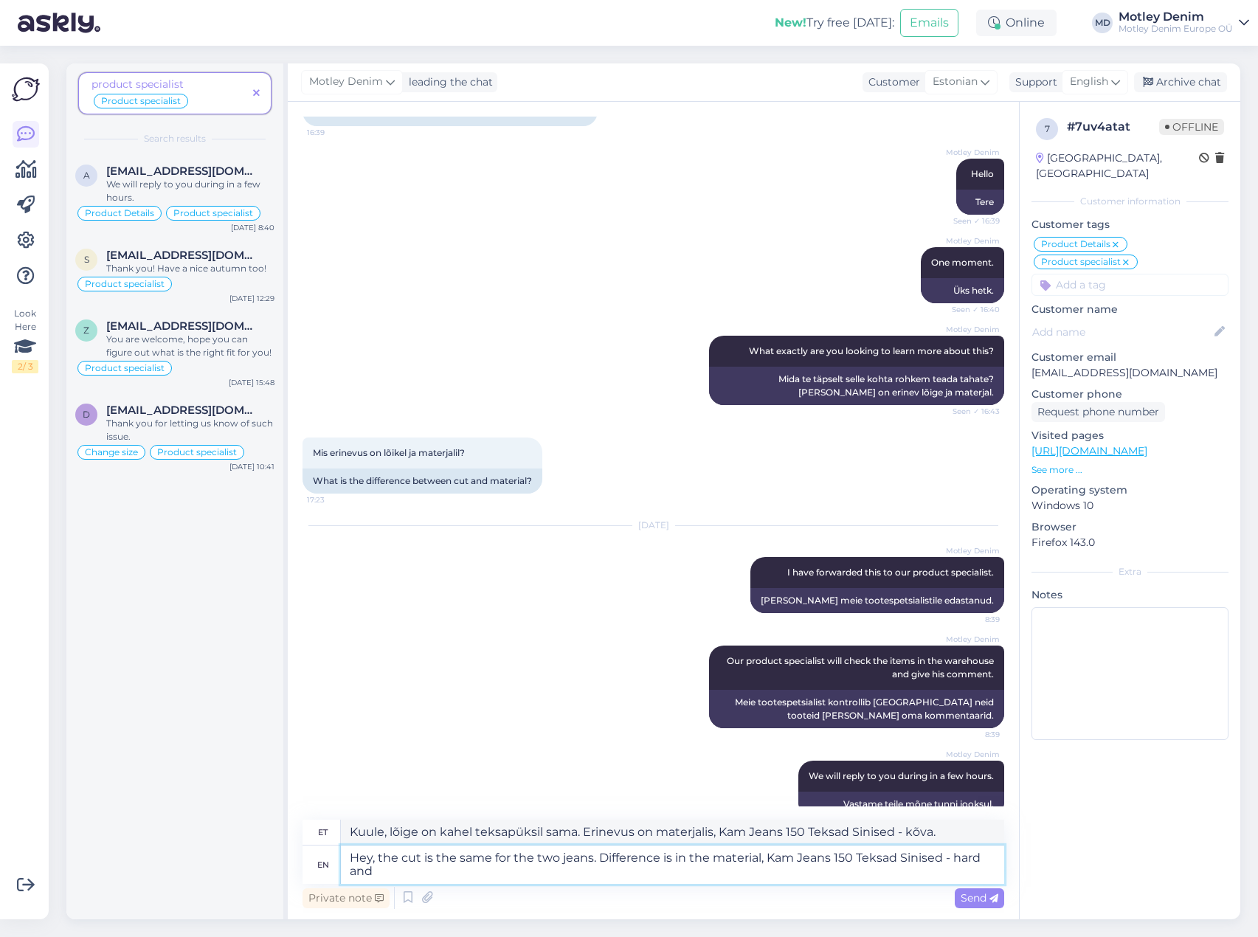
type textarea "Kuule, lõige on kahel teksapüksil sama. Erinevus on materjalis, Kam Jeans 150 T…"
type textarea "Hey, the cut is the same for the two jeans. Difference is in the material, Kam …"
type textarea "Kuule, lõige on kahel teksapüksil sama. Erinevus on materjalis, Kam Jeans 150 T…"
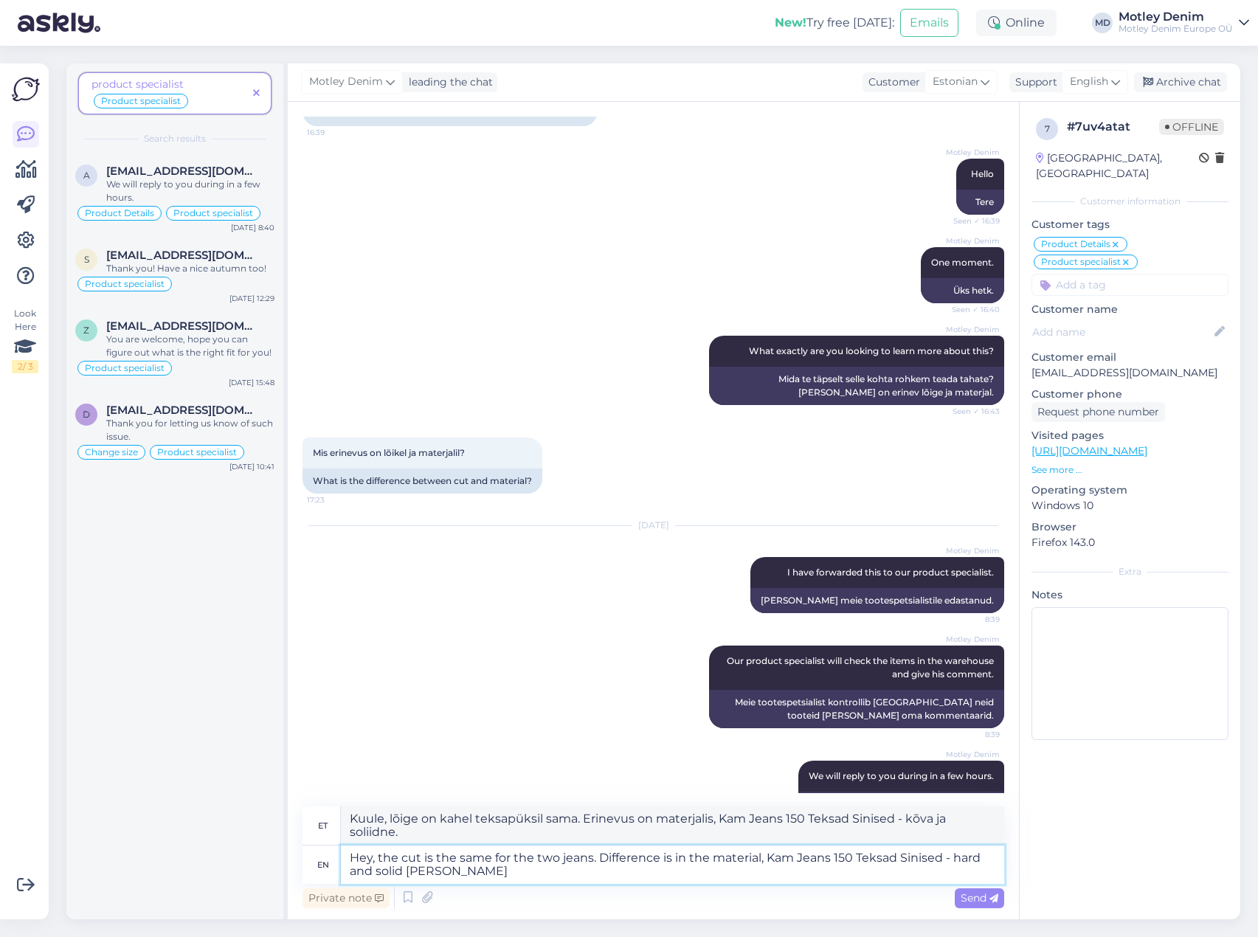
type textarea "Hey, the cut is the same for the two jeans. Difference is in the material, Kam …"
type textarea "Kuule, lõige on kahel teksapüksil sama. Erinevus on materjalis, Kam Jeans 150 T…"
type textarea "Hey, the cut is the same for the two jeans. Difference is in the material, Kam …"
type textarea "Kuule, lõige on kahel teksapüksil sama. Erinevus on materjalis, Kam Jeans 150 T…"
type textarea "Hey, the cut is the same for the two jeans. Difference is in the material, Kam …"
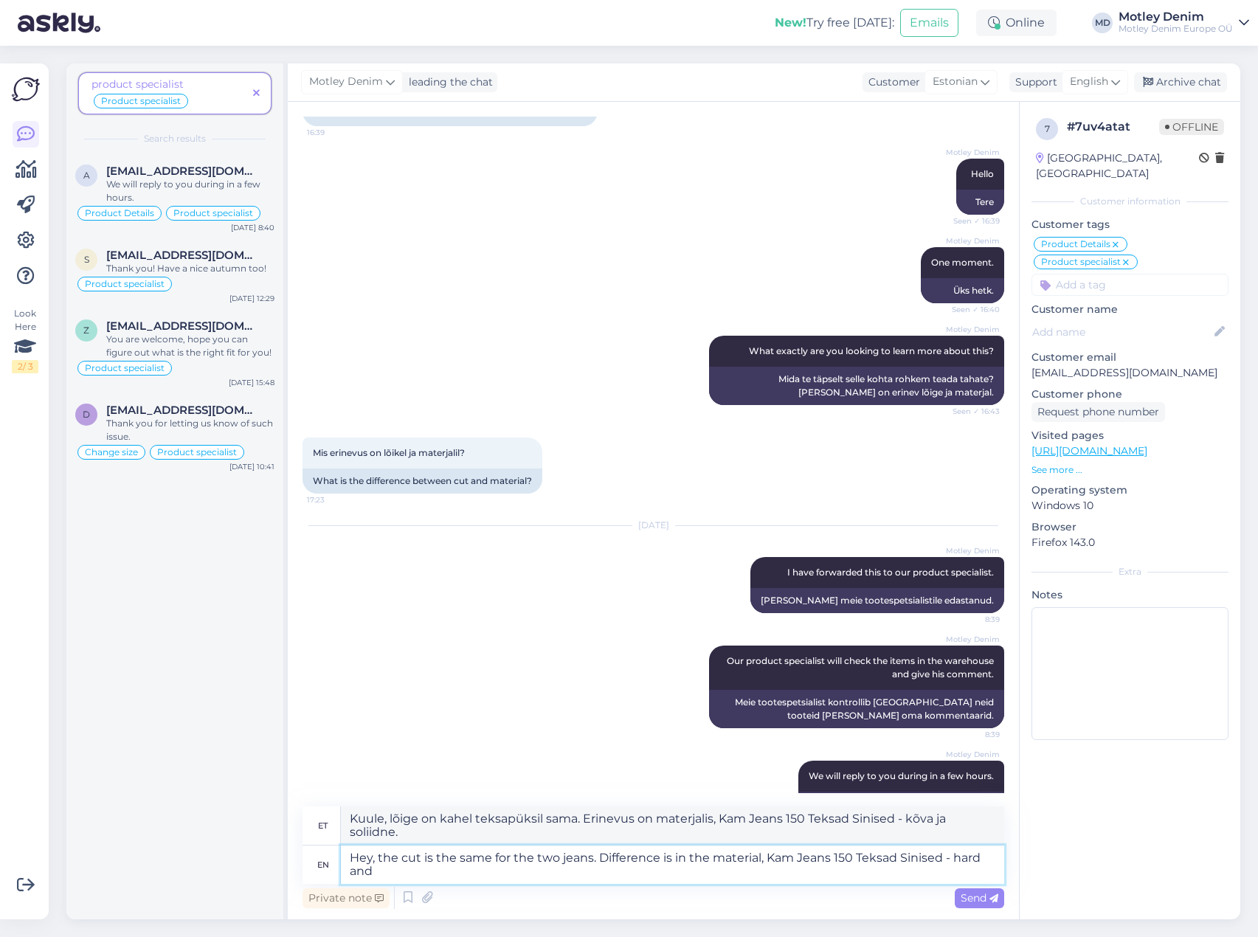
type textarea "Kuule, lõige on kahel teksapüksil sama. Erinevus on materjalis, Kam Jeans 150 T…"
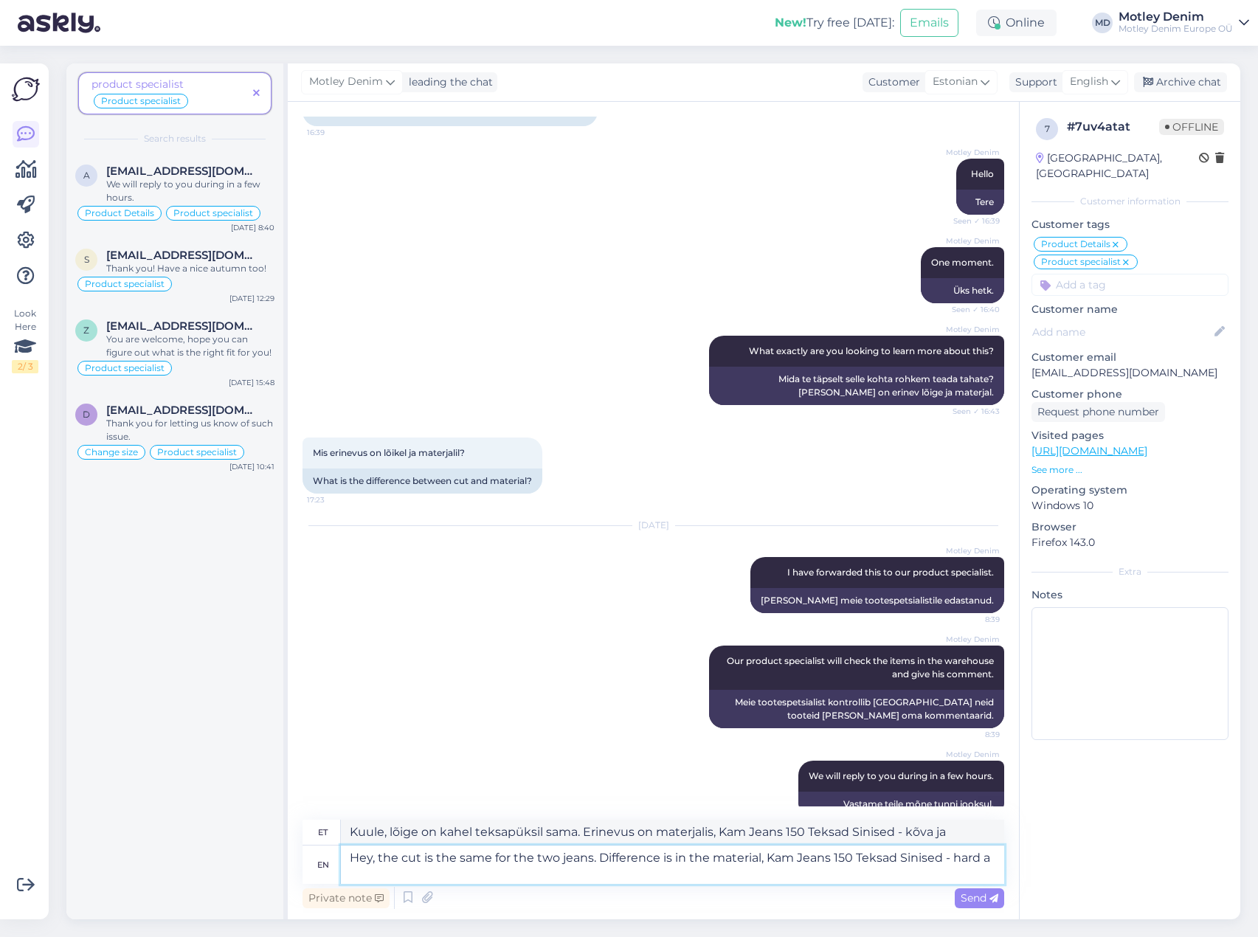
type textarea "Hey, the cut is the same for the two jeans. Difference is in the material, Kam …"
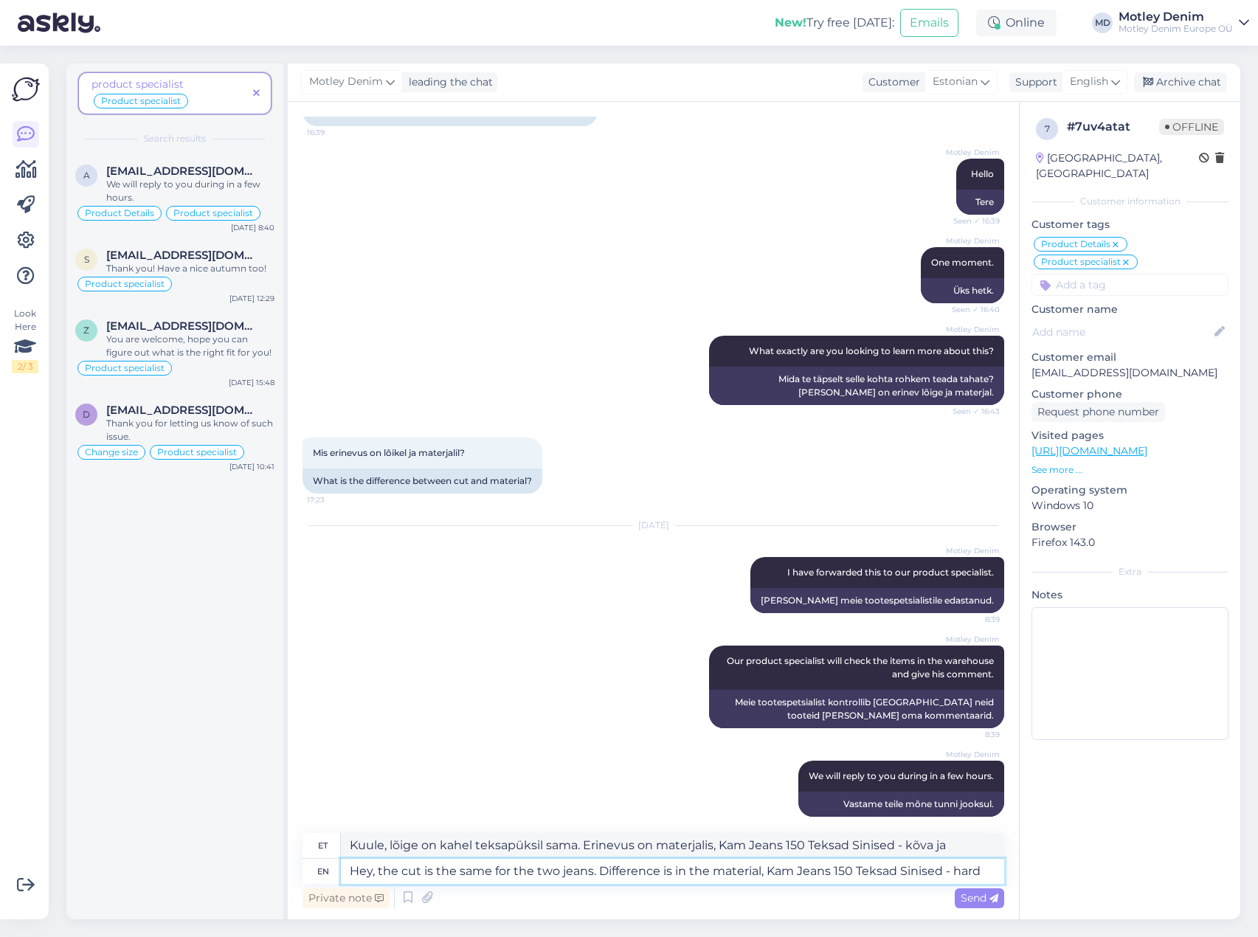
type textarea "Kuule, lõige on kahel teksapüksil sama. Erinevus on materjalis, Kam Jeans 150 T…"
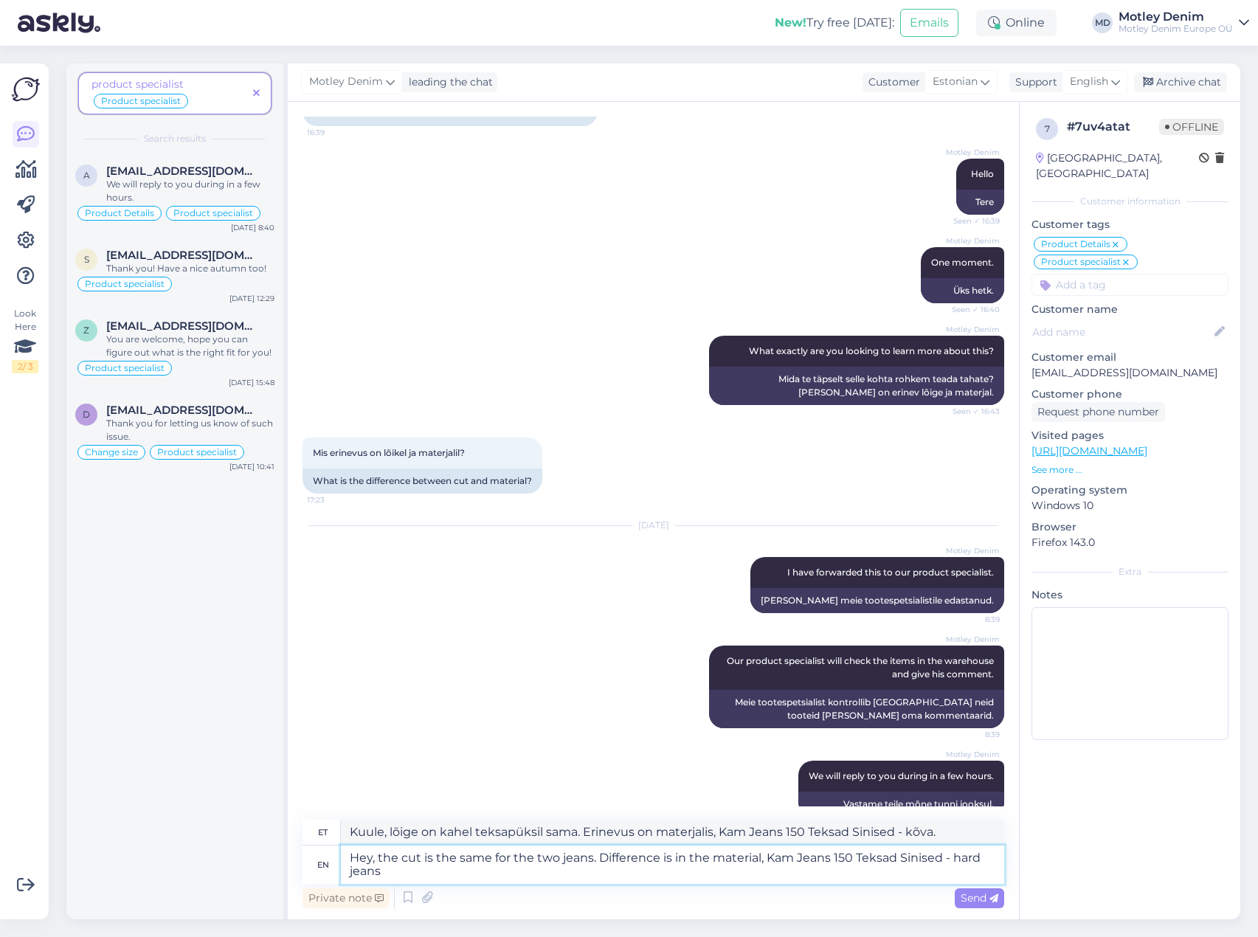
type textarea "Hey, the cut is the same for the two jeans. Difference is in the material, Kam …"
type textarea "Kuule, lõige on kahel teksapüksil sama. Erinevus on materjalis, Kam Jeans 150 T…"
type textarea "Hey, the cut is the same for the two jeans. Difference is in the material, Kam …"
type textarea "Kuule, lõige on kahel teksapüksil sama. Erinevus on materjalis, Kam Jeans 150 T…"
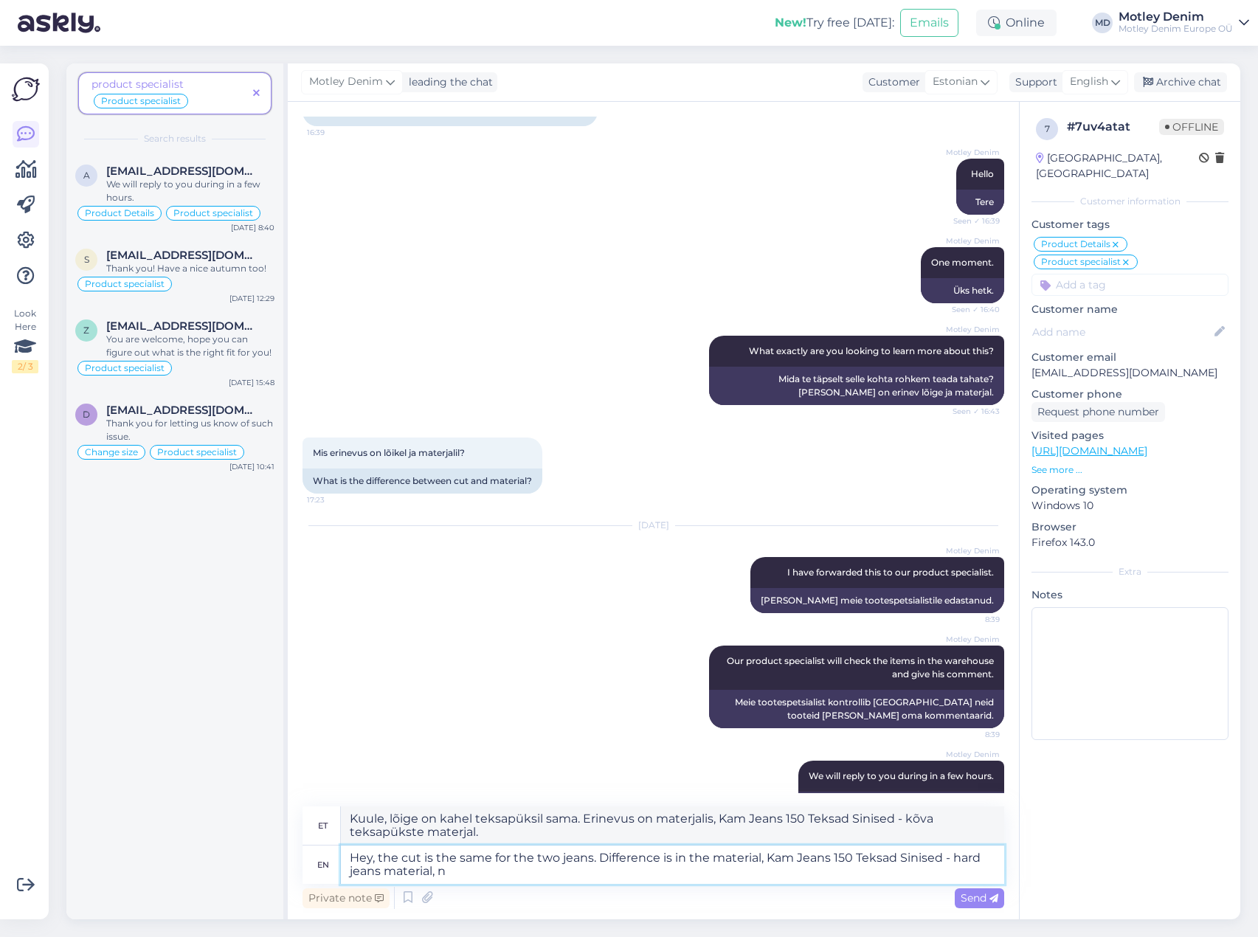
type textarea "Hey, the cut is the same for the two jeans. Difference is in the material, Kam …"
type textarea "Kuule, lõige on kahel teksapükstel sama. Erinevus on materjalis, Kam Jeans 150 …"
type textarea "Hey, the cut is the same for the two jeans. Difference is in the material, Kam …"
type textarea "Kuule, lõige on kahel teksapükstel sama. Erinevus on materjalis, Kam Jeans 150 …"
type textarea "Hey, the cut is the same for the two jeans. Difference is in the material, Kam …"
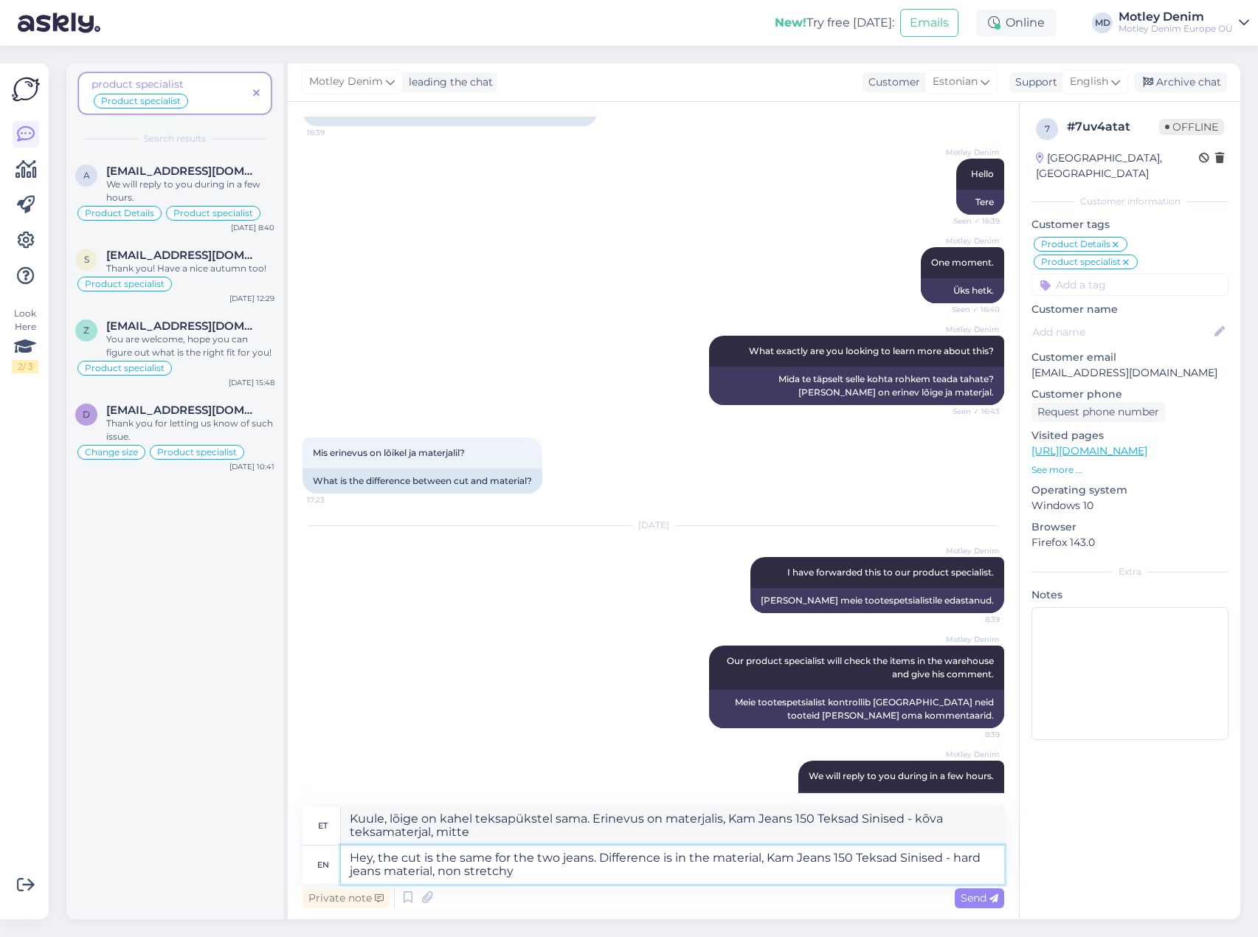
type textarea "Kuule, lõige on kahel teksapüksil sama. Erinevus on materjalis, Kam Jeans 150 T…"
type textarea "Hey, the cut is the same for the two jeans. Difference is in the material, Kam …"
type textarea "Kuule, lõige on kahel teksapüksil sama. Erinevus on materjalis, Kam Jeans 150 T…"
type textarea "Hey, the cut is the same for the two jeans. Difference is in the material, Kam …"
type textarea "Kuule, lõige on kahel teksapüksil sama. Erinevus on materjalis, Kam Jeans 150 T…"
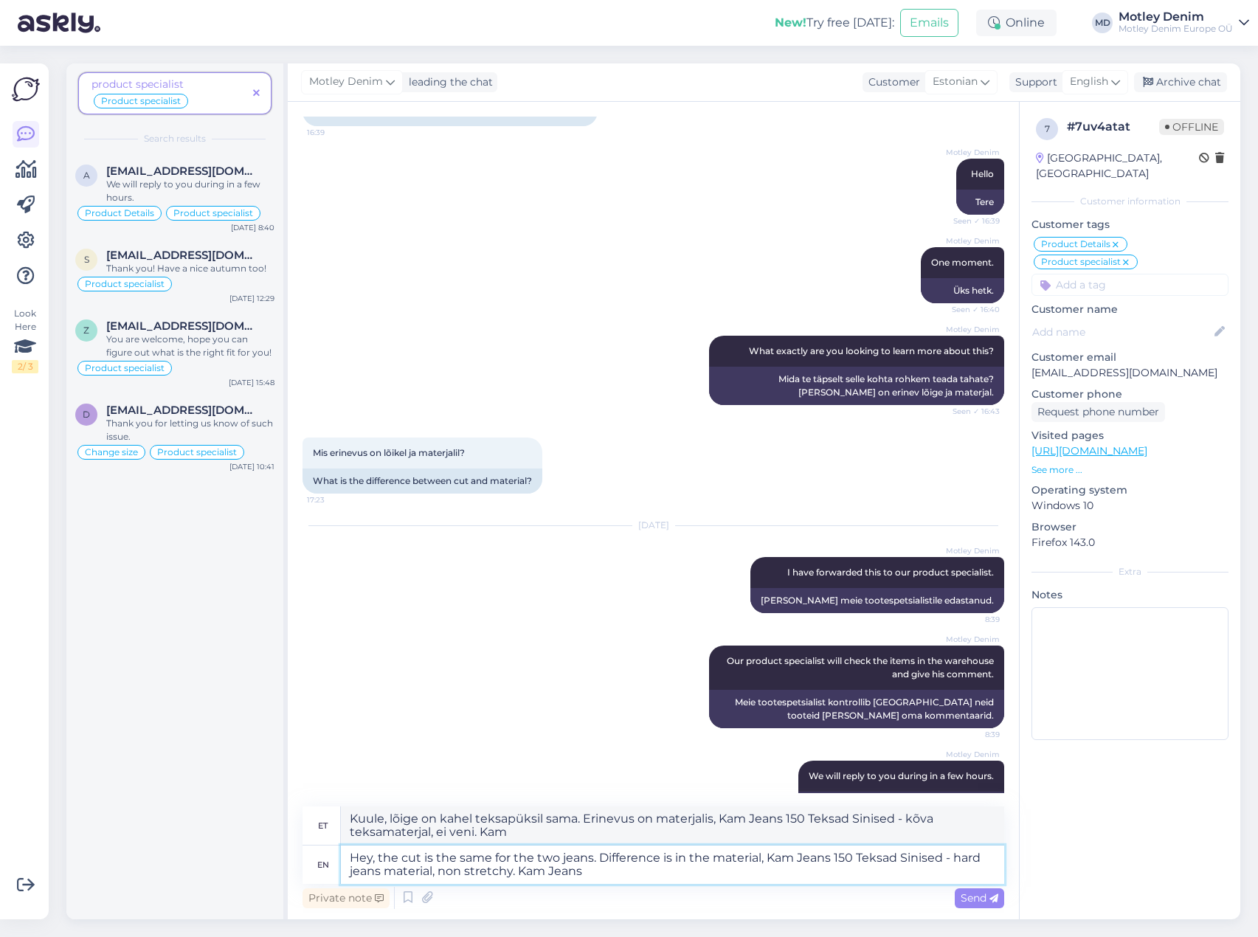
type textarea "Hey, the cut is the same for the two jeans. Difference is in the material, Kam …"
type textarea "Kuule, lõige on kahel teksapüksel sama. Erinevus on materjalis, Kam Jeans 150 T…"
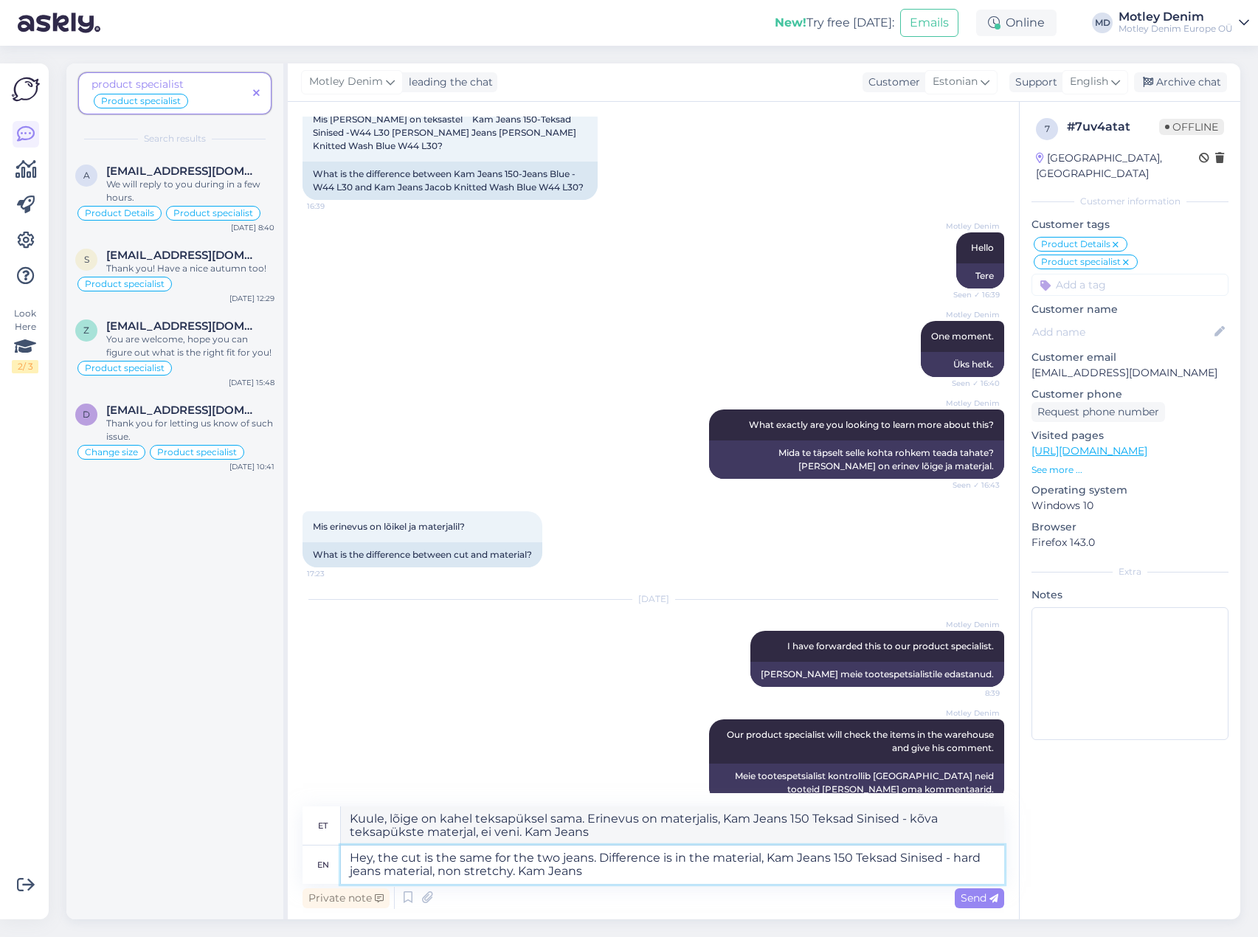
scroll to position [191, 0]
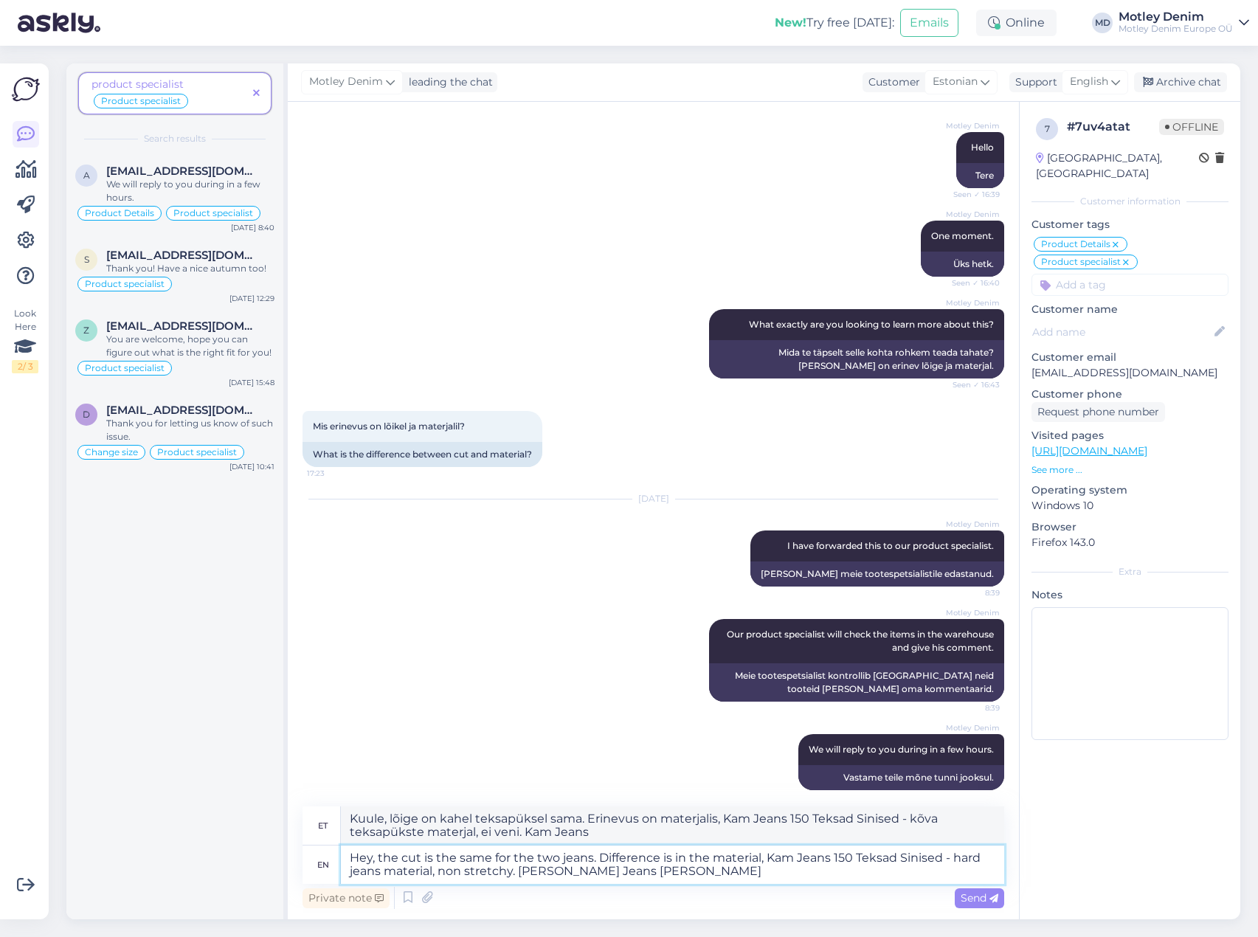
type textarea "Hey, the cut is the same for the two jeans. Difference is in the material, Kam …"
type textarea "Kuule, lõige on kahel teksapüksel sama. Erinevus on materjalis, Kam Jeans 150 T…"
type textarea "Hey, the cut is the same for the two jeans. Difference is in the material, Kam …"
type textarea "Kuule, lõige on kahel teksapüksil sama. Erinevus on materjalis, Kam Jeans 150 T…"
type textarea "Hey, the cut is the same for the two jeans. Difference is in the material, Kam …"
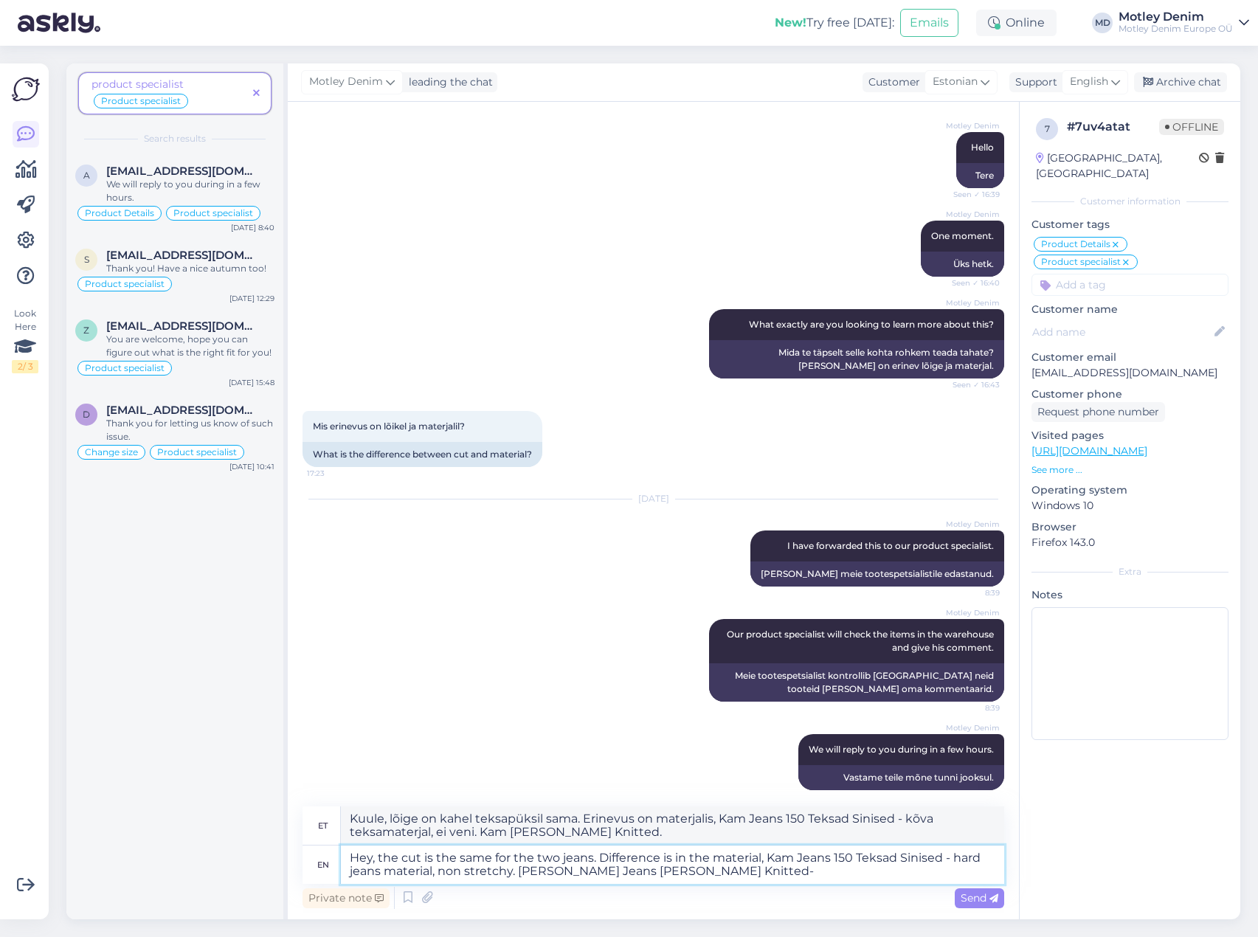
type textarea "Kuule, lõige on kahel teksapüksil sama. Erinevus on materjalis, Kam Jeans 150 T…"
type textarea "Hey, the cut is the same for the two jeans. Difference is in the material, Kam …"
type textarea "Kuule, lõige on kahel teksapüksil sama. Erinevus on materjalis, Kam Jeans 150 T…"
type textarea "Hey, the cut is the same for the two jeans. Difference is in the material, Kam …"
type textarea "Kuule, lõige on kahel teksapüksil sama. Erinevus on materjalis, Kam Jeans 150 T…"
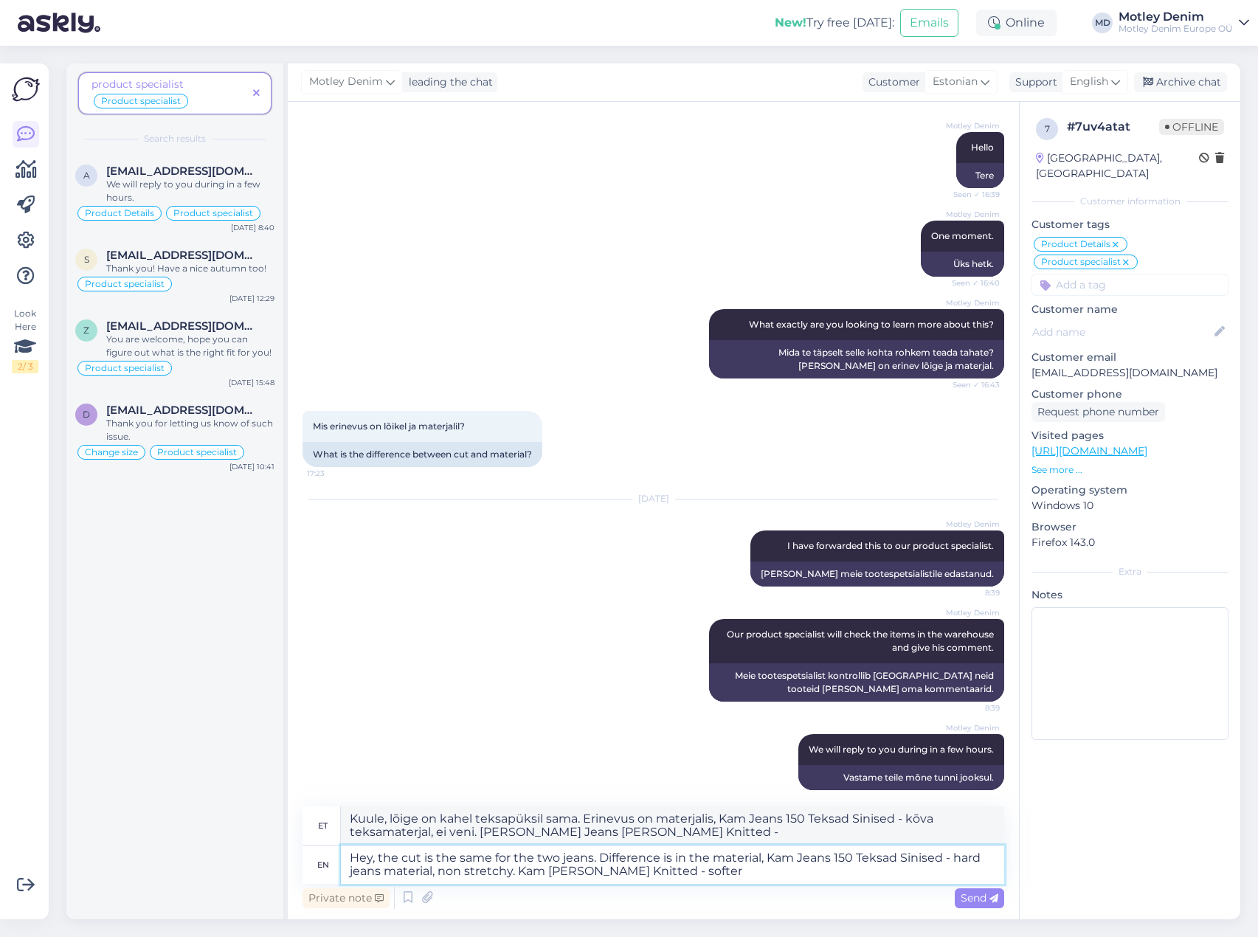
type textarea "Hey, the cut is the same for the two jeans. Difference is in the material, Kam …"
type textarea "Kuule, lõige on kahel teksapüksil sama. Erinevus on materjalis: Kam Jeans 150 T…"
type textarea "Hey, the cut is the same for the two jeans. Difference is in the material, Kam …"
type textarea "Kuule, lõige on kahel teksapüksil sama. Erinevus on materjalis: Kam Jeans 150 T…"
type textarea "Hey, the cut is the same for the two jeans. Difference is in the material, Kam …"
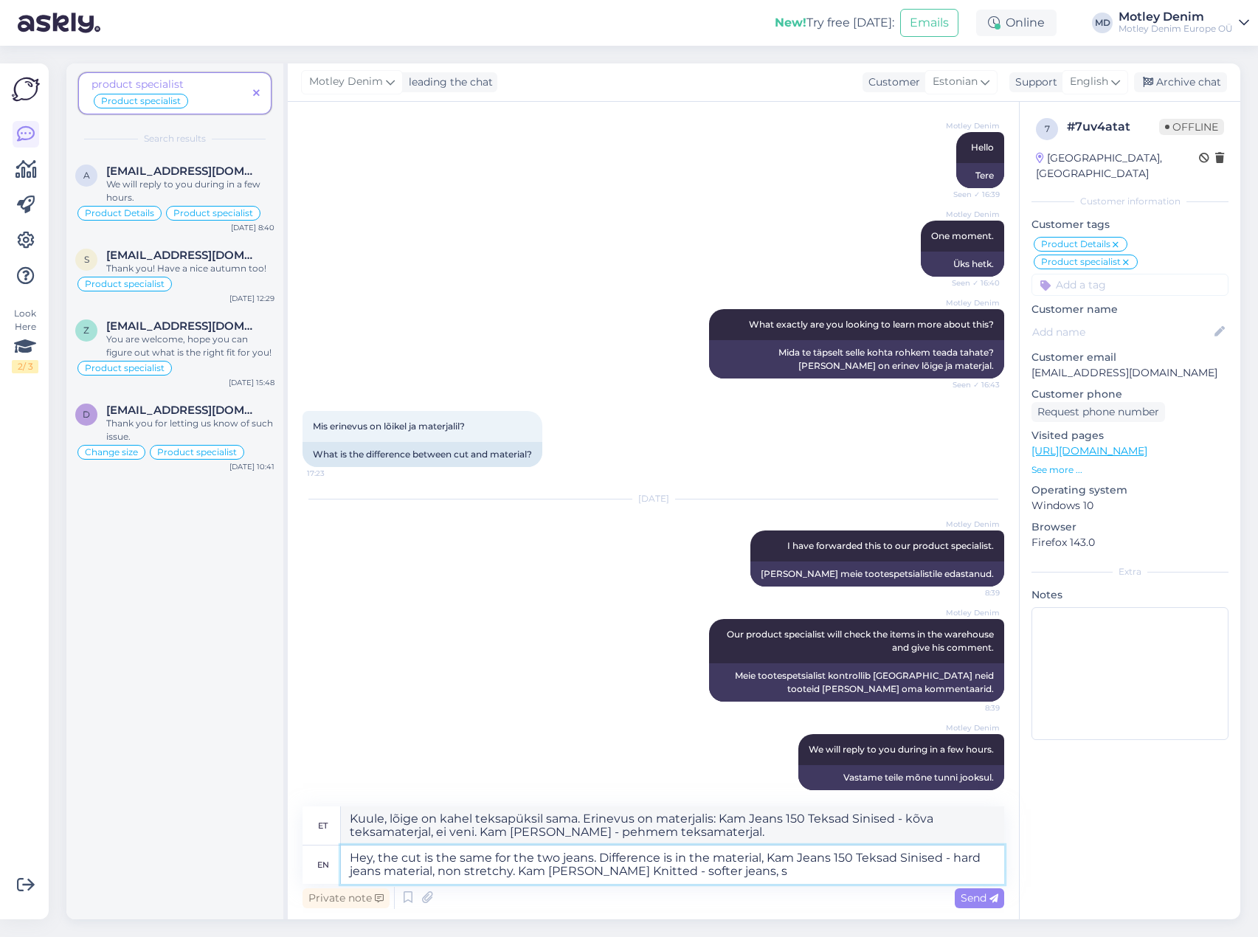
type textarea "Kuule, lõige on kahel teksapüksil sama. Erinevus on materjalis: Kam Jeans 150 T…"
type textarea "Hey, the cut is the same for the two jeans. Difference is in the material, Kam …"
type textarea "Kuule, lõige on kahel teksapüksil sama. Erinevus on materjalis: Kam Jeans 150 T…"
click at [810, 877] on textarea "Hey, the cut is the same for the two jeans. Difference is in the material, Kam …" at bounding box center [672, 865] width 663 height 38
click at [373, 857] on textarea "Hey, the cut is the same for the two jeans. Difference is in the material, Kam …" at bounding box center [672, 865] width 663 height 38
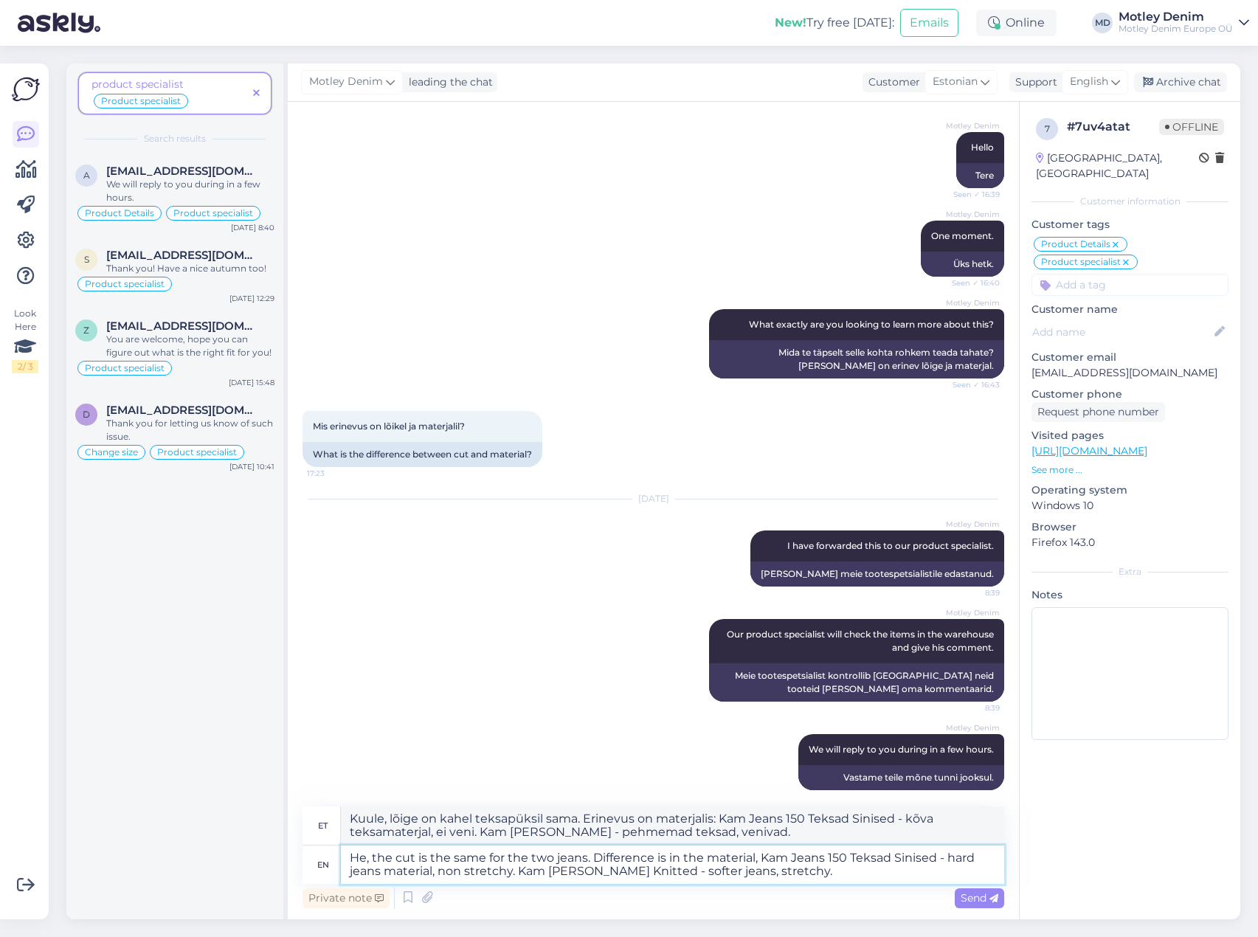
type textarea "H, the cut is the same for the two jeans. Difference is in the material, Kam Je…"
type textarea "H, lõige on kahel teksapüksil sama. Erinevus on materjalis, Kam Jeans 150 Teksa…"
type textarea "Hi, the cut is the same for the two jeans. Difference is in the material, Kam J…"
type textarea "Tere, lõige on kahel teksapüksil sama. Erinevus on materjalis: Kam Jeans 150 Te…"
click at [822, 873] on textarea "Hi, the cut is the same for the two jeans. Difference is in the material, Kam J…" at bounding box center [672, 865] width 663 height 38
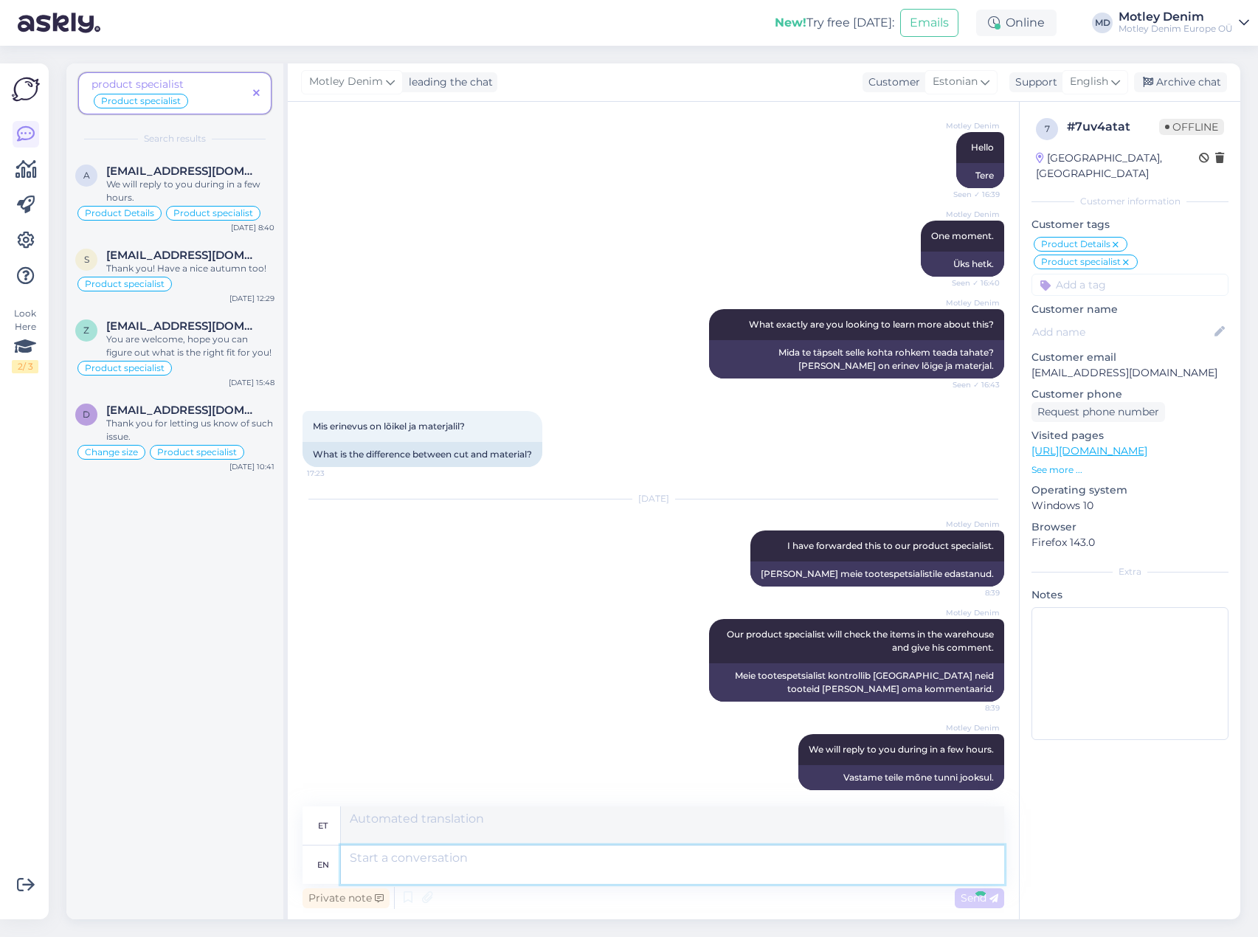
scroll to position [320, 0]
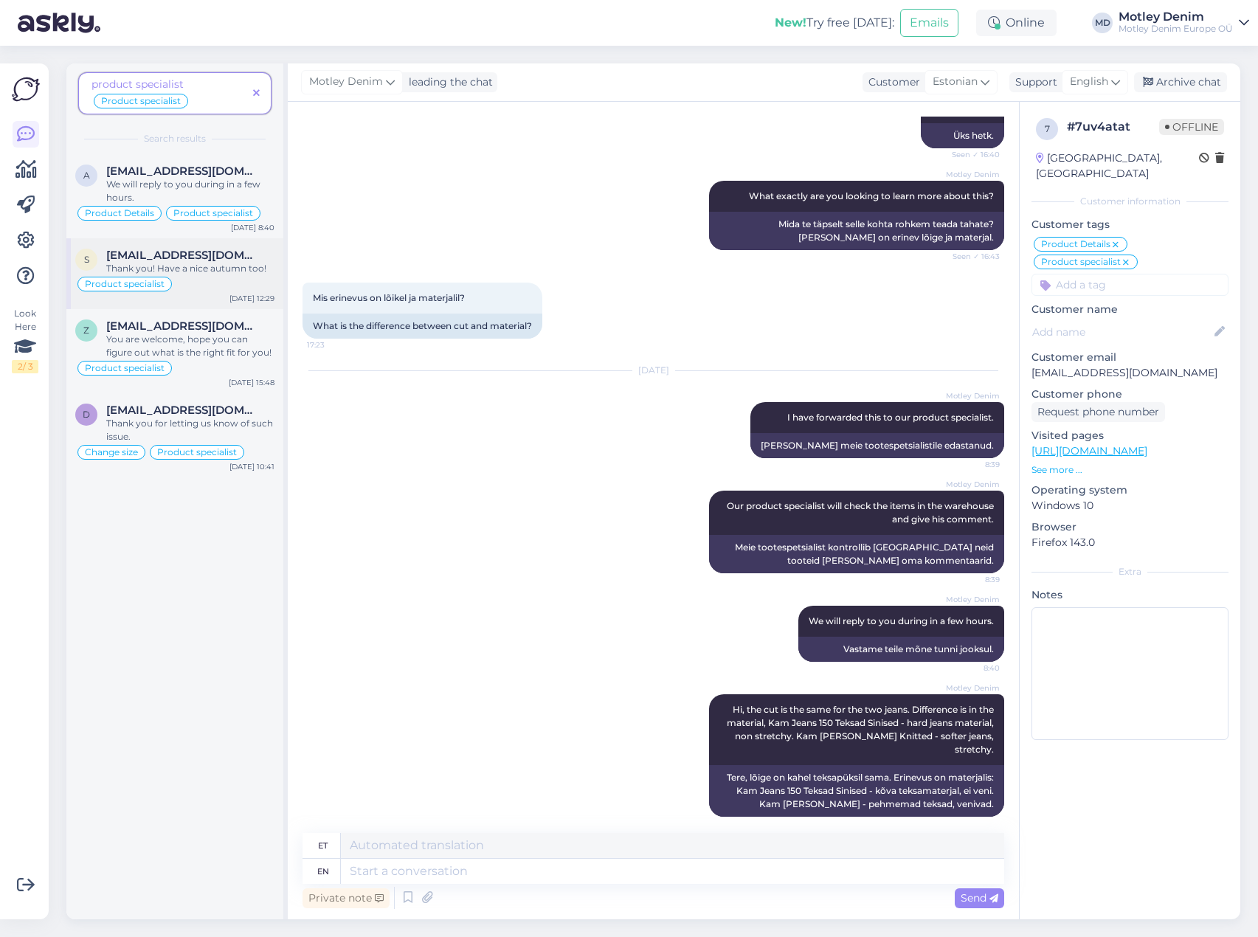
click at [224, 271] on span "Thank you! Have a nice autumn too!" at bounding box center [186, 268] width 160 height 11
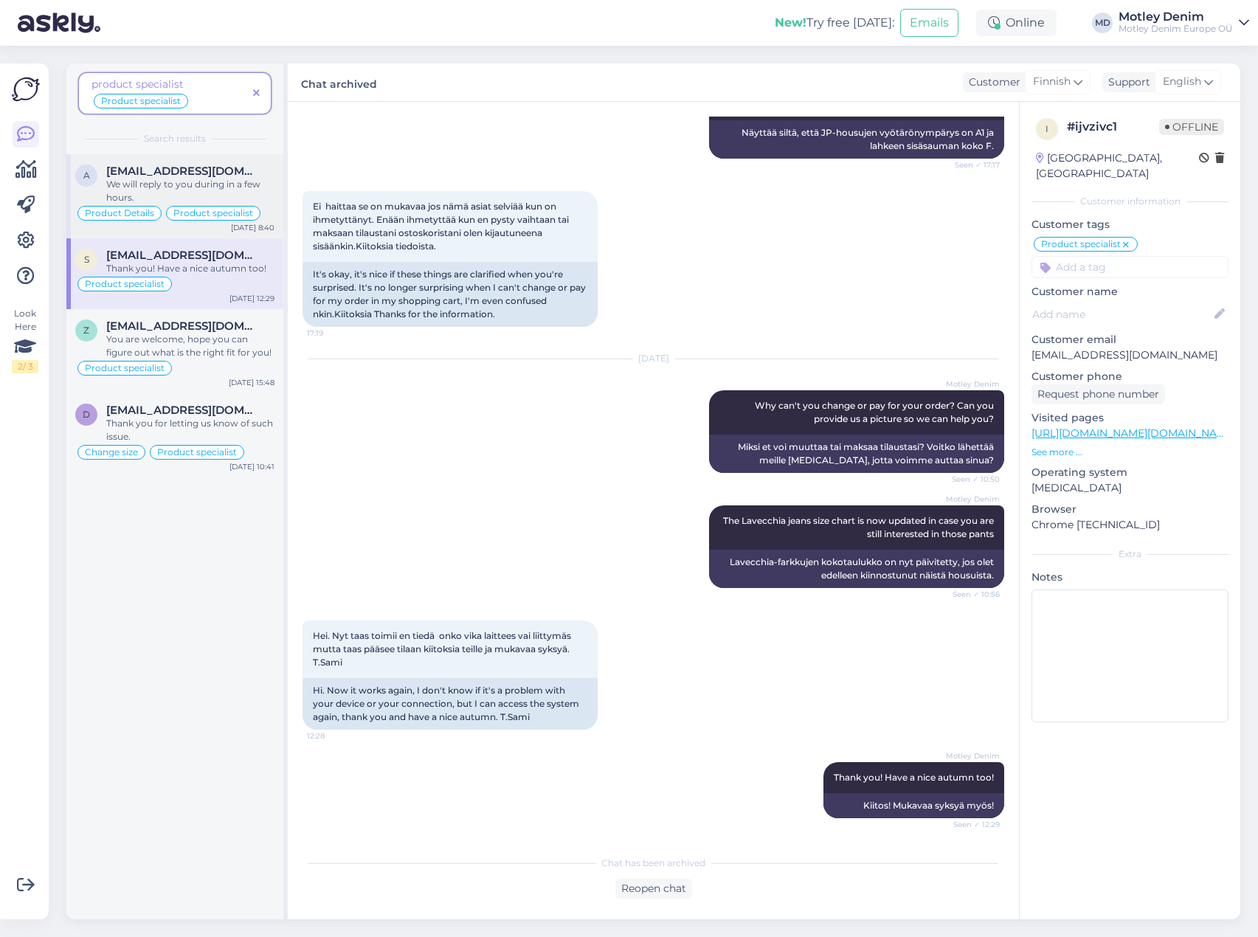
click at [165, 186] on span "We will reply to you during in a few hours." at bounding box center [183, 191] width 154 height 24
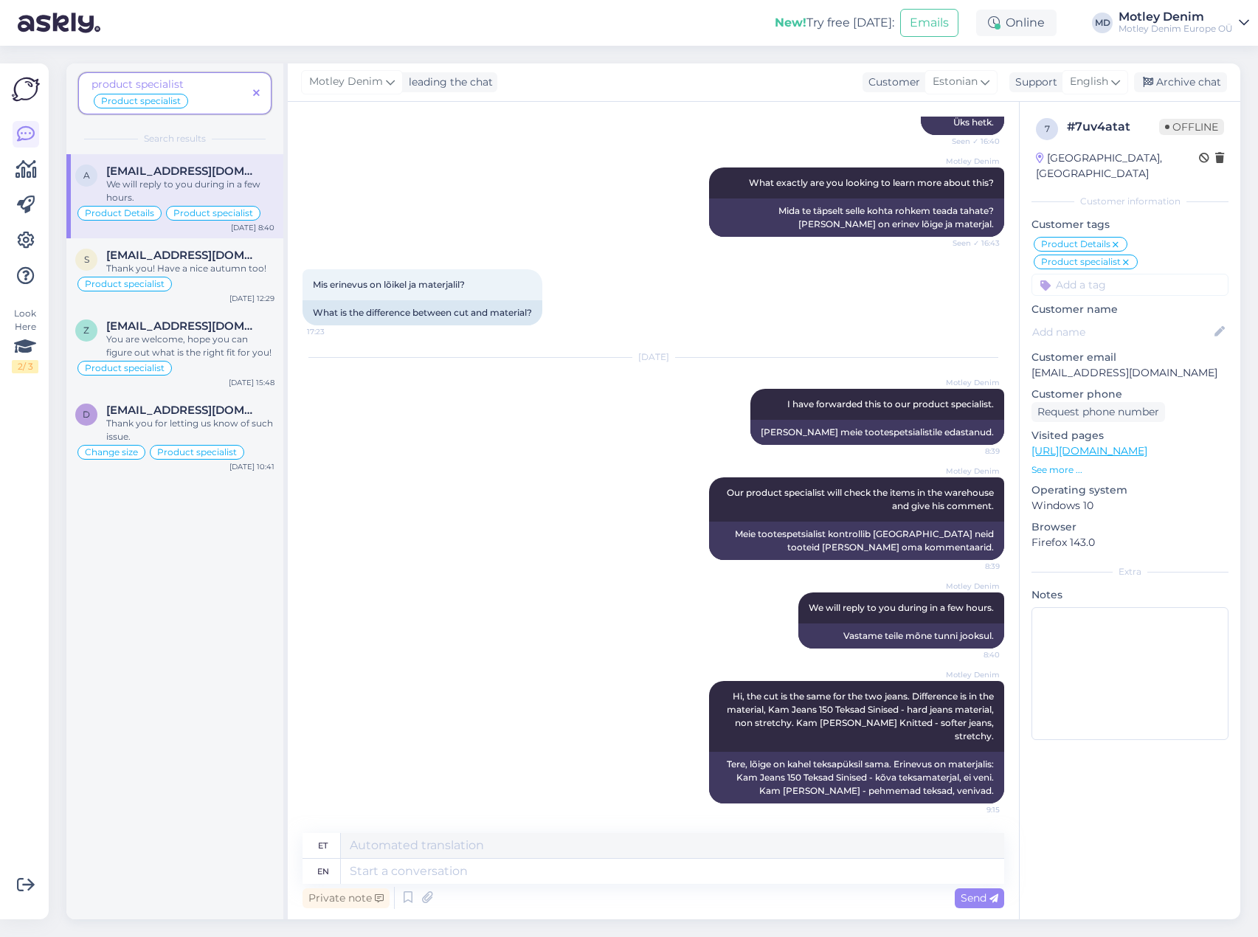
scroll to position [320, 0]
